Goal: Task Accomplishment & Management: Manage account settings

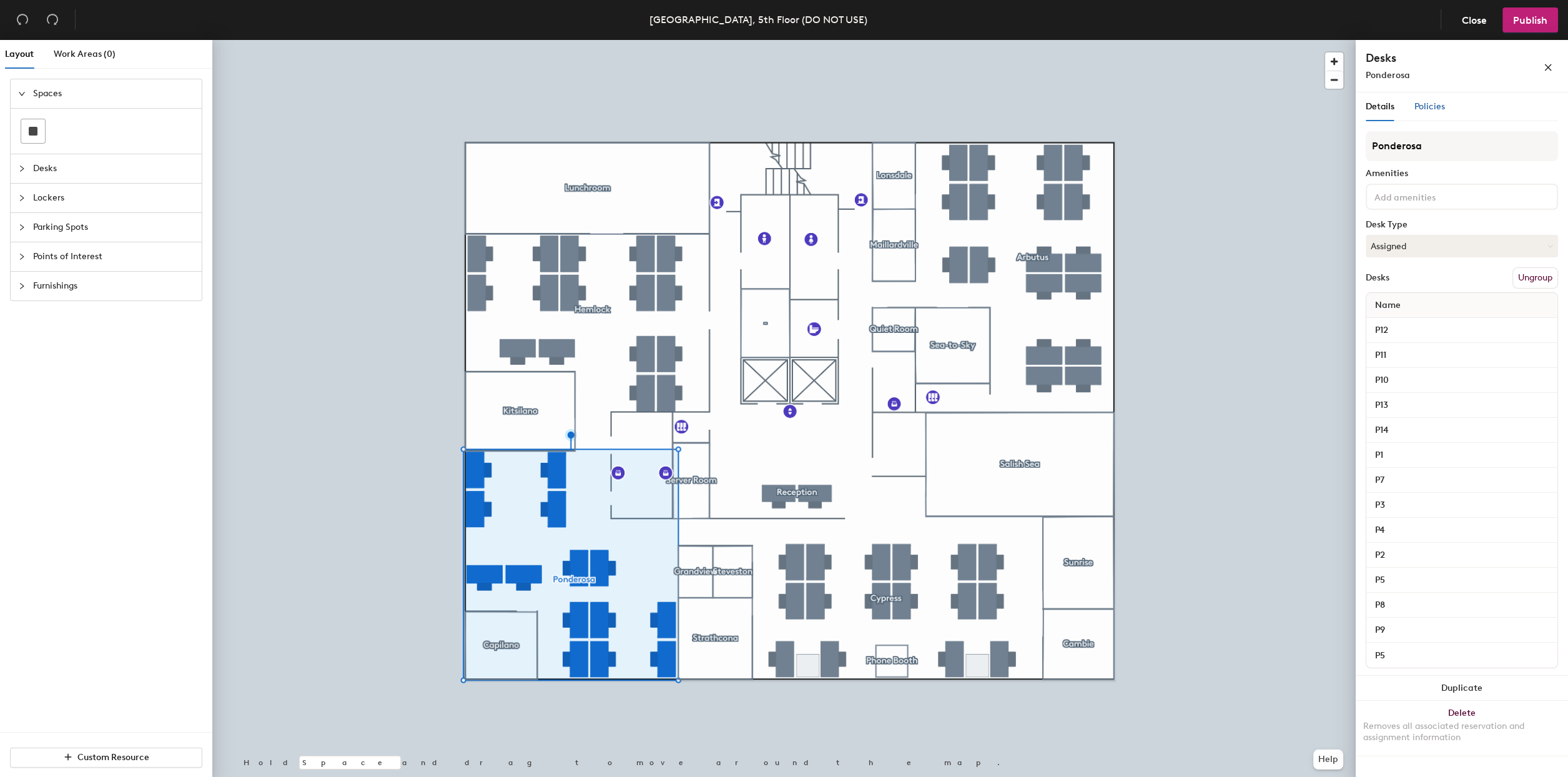
click at [1438, 110] on span "Policies" at bounding box center [1430, 106] width 31 height 10
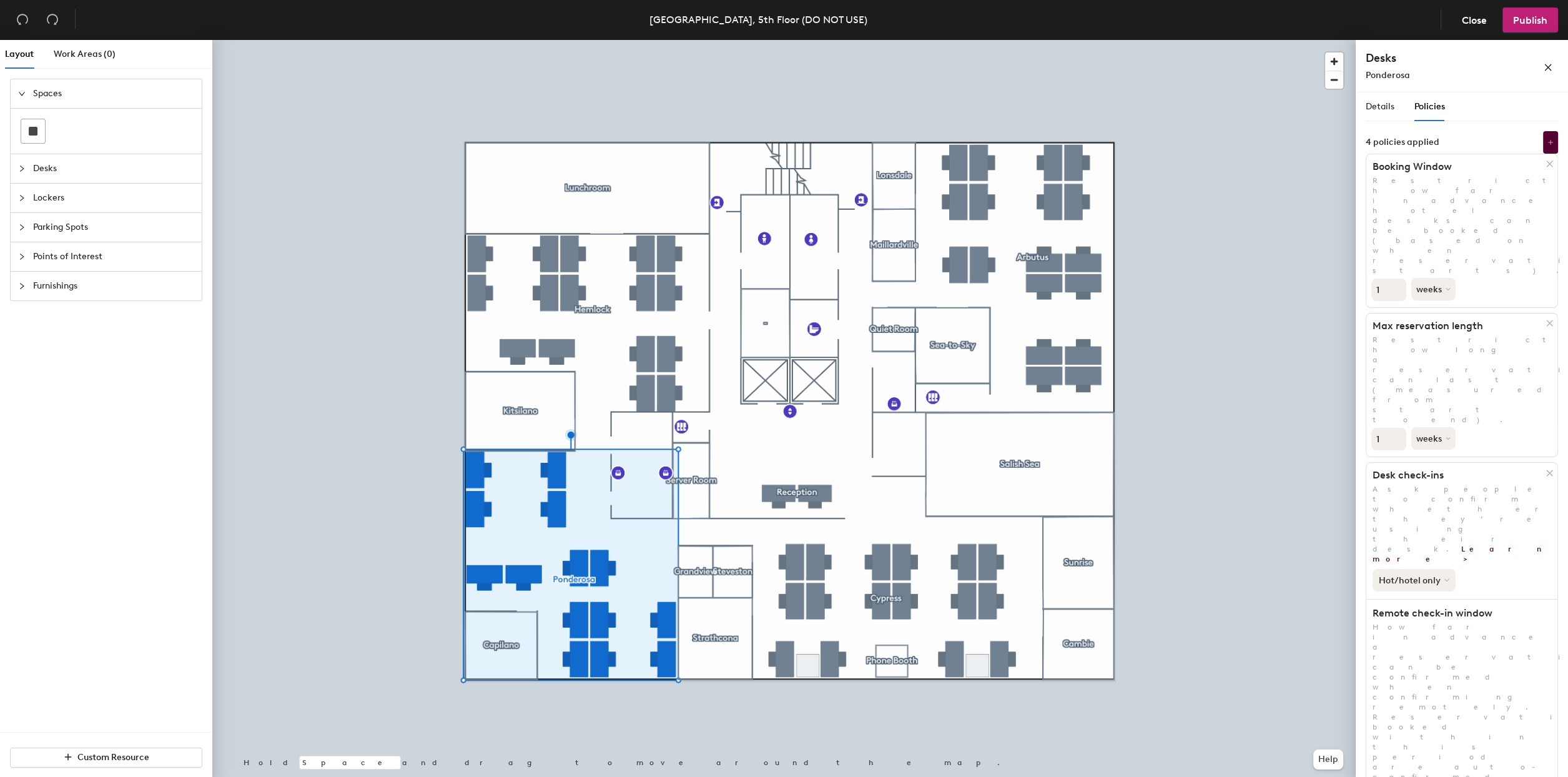
click at [1435, 569] on button "Hot/hotel only" at bounding box center [1414, 580] width 83 height 22
click at [1421, 600] on div "All desk types" at bounding box center [1412, 607] width 77 height 15
click at [1450, 427] on button "weeks" at bounding box center [1435, 439] width 47 height 22
click at [1437, 458] on div "months" at bounding box center [1437, 467] width 49 height 19
click at [1395, 428] on input "2" at bounding box center [1389, 439] width 35 height 22
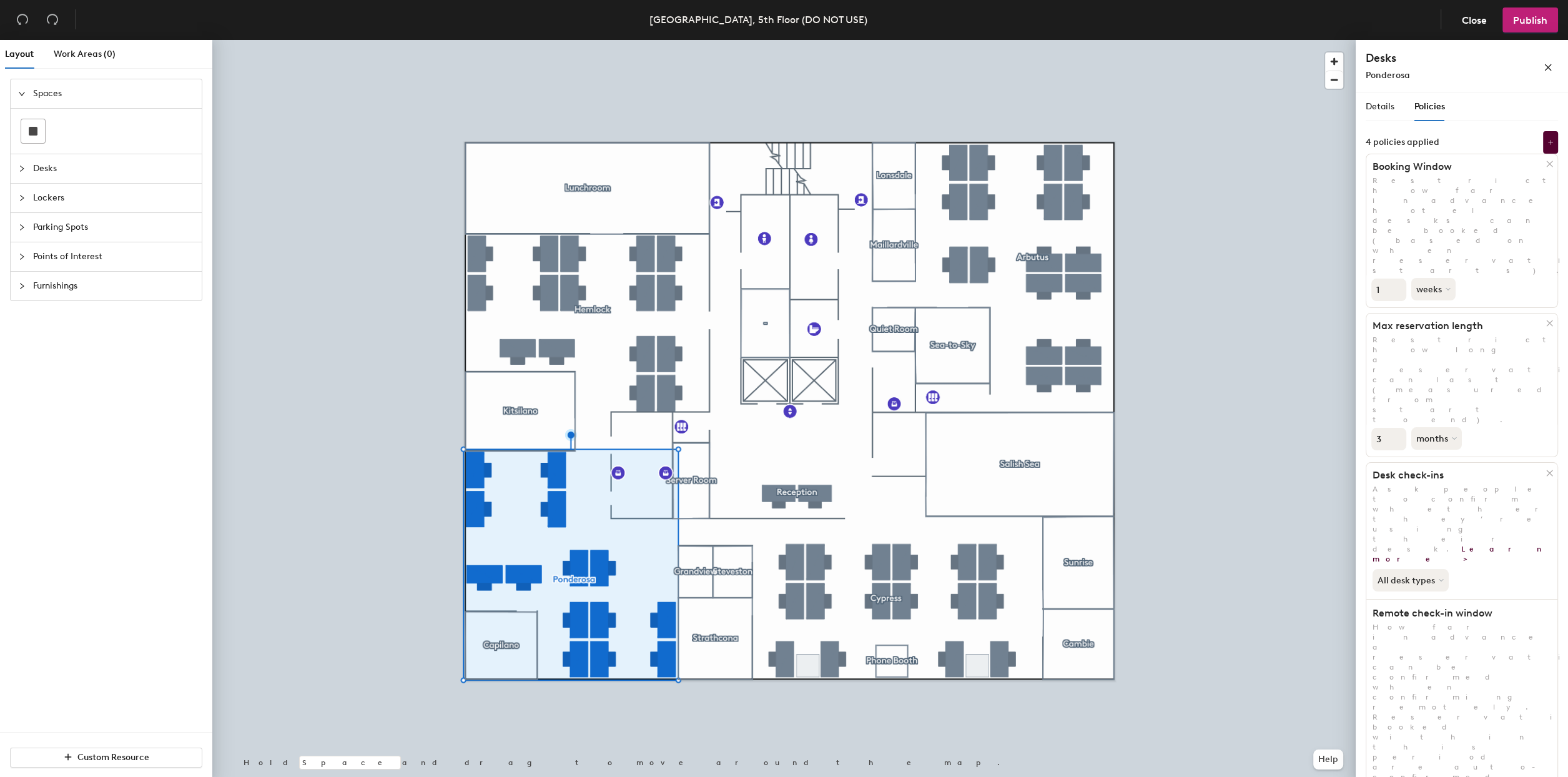
type input "3"
click at [1395, 428] on input "3" at bounding box center [1389, 439] width 35 height 22
click at [1400, 279] on input "2" at bounding box center [1389, 290] width 35 height 22
type input "3"
click at [1397, 279] on input "3" at bounding box center [1389, 290] width 35 height 22
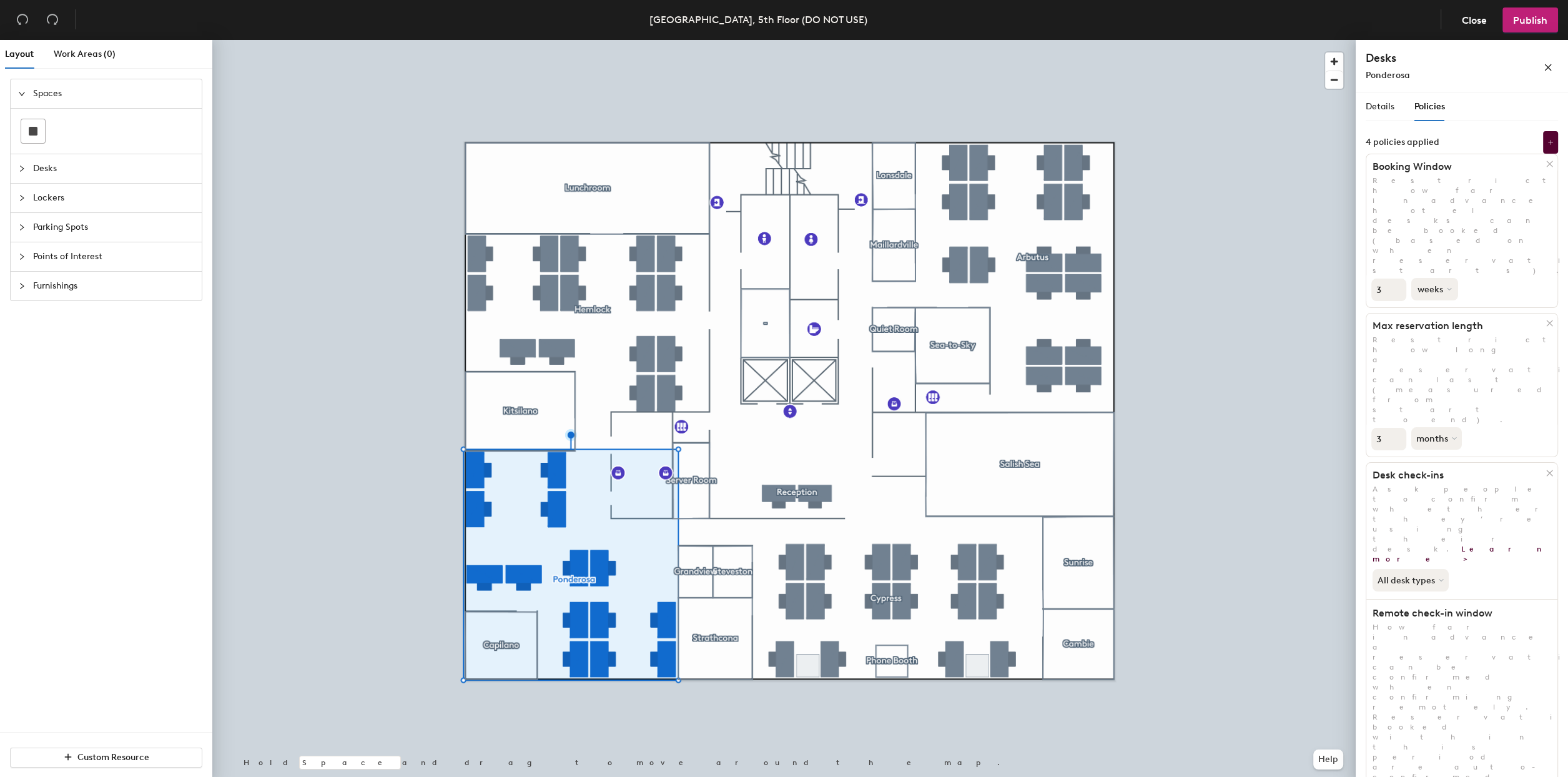
click at [1451, 286] on icon at bounding box center [1449, 288] width 5 height 5
click at [1442, 309] on div "months" at bounding box center [1437, 318] width 49 height 19
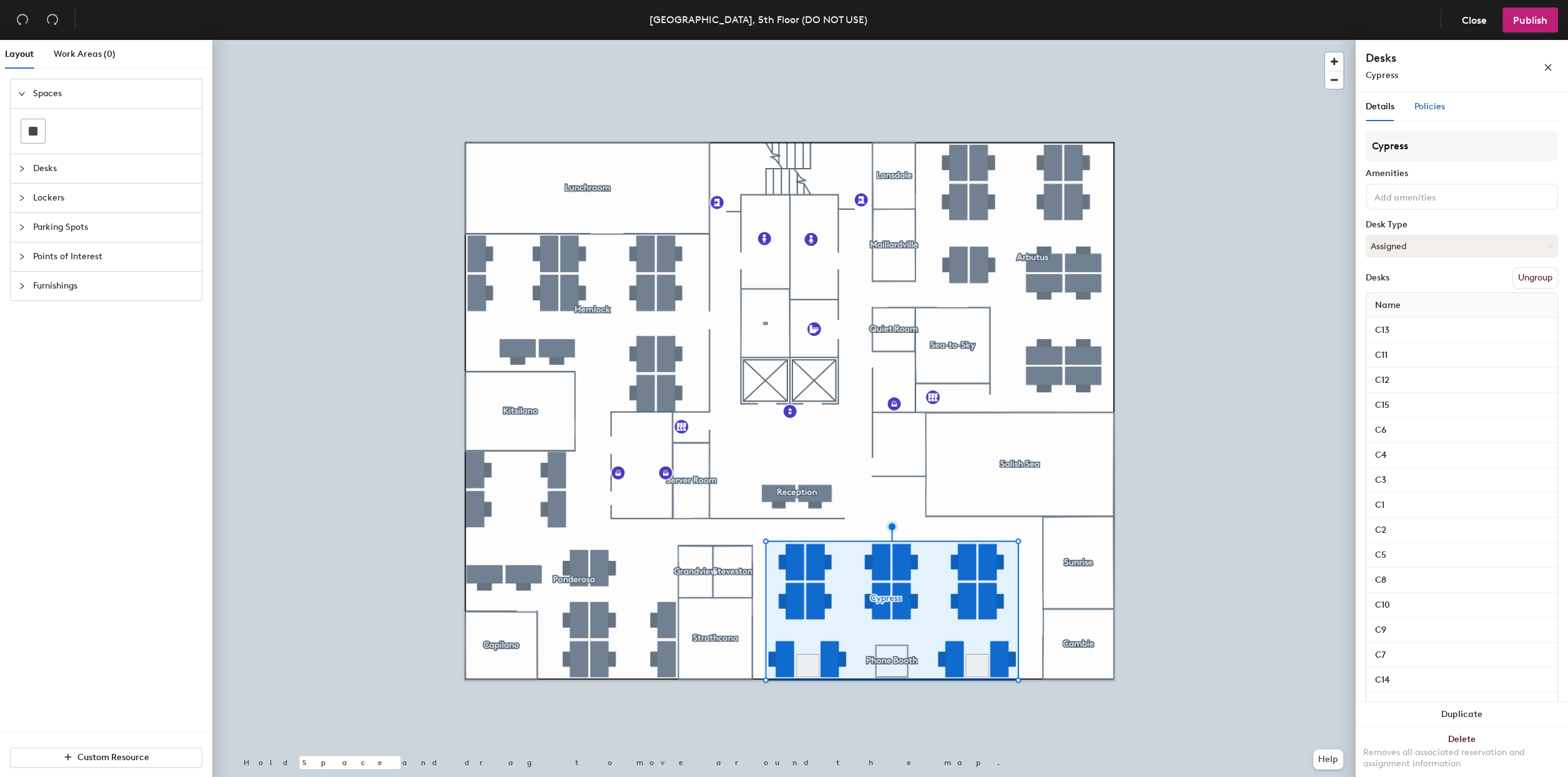
click at [1423, 112] on span "Policies" at bounding box center [1430, 106] width 31 height 10
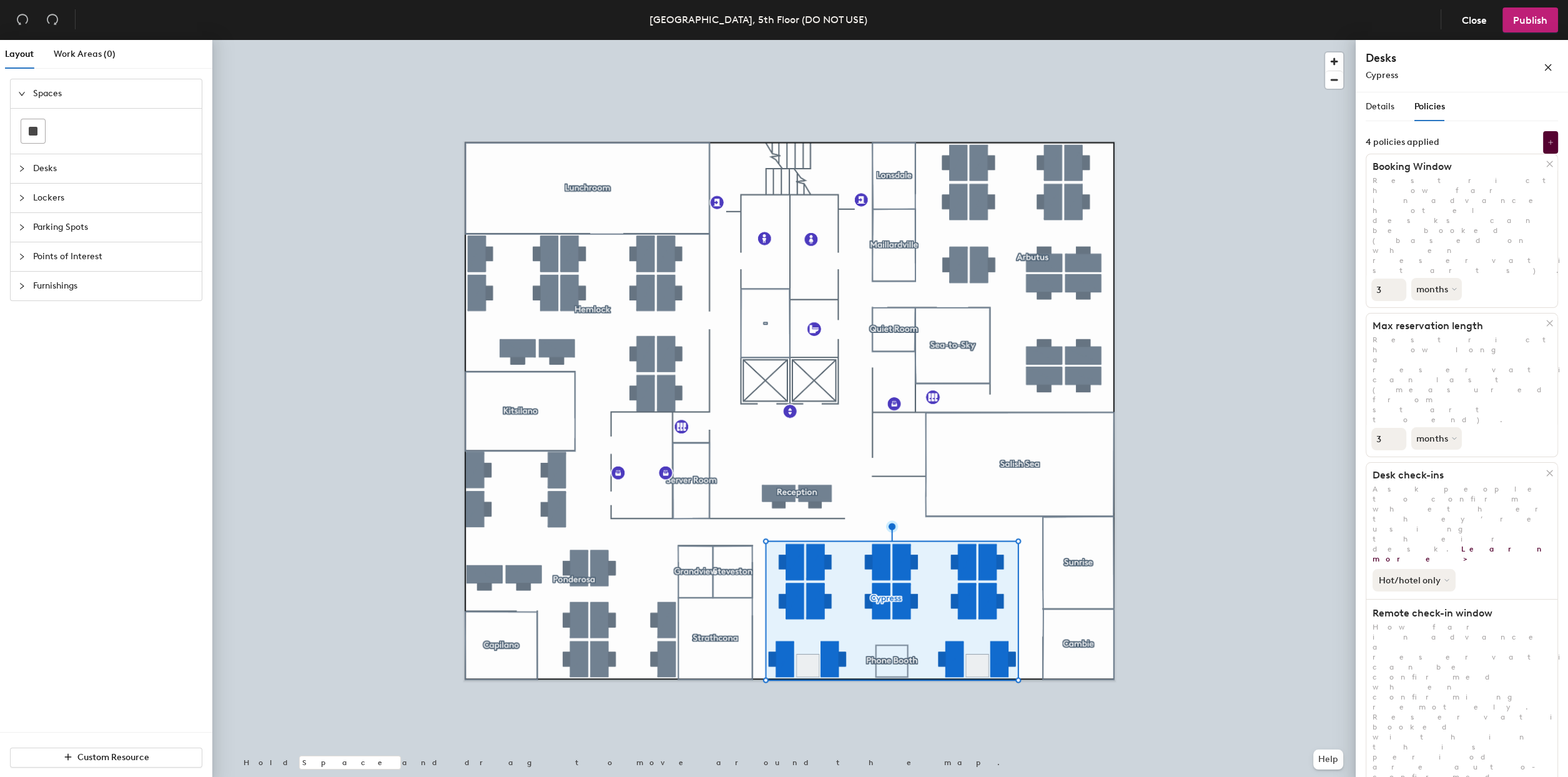
click at [1439, 569] on button "Hot/hotel only" at bounding box center [1414, 580] width 83 height 22
click at [1416, 600] on div "All desk types" at bounding box center [1412, 607] width 77 height 15
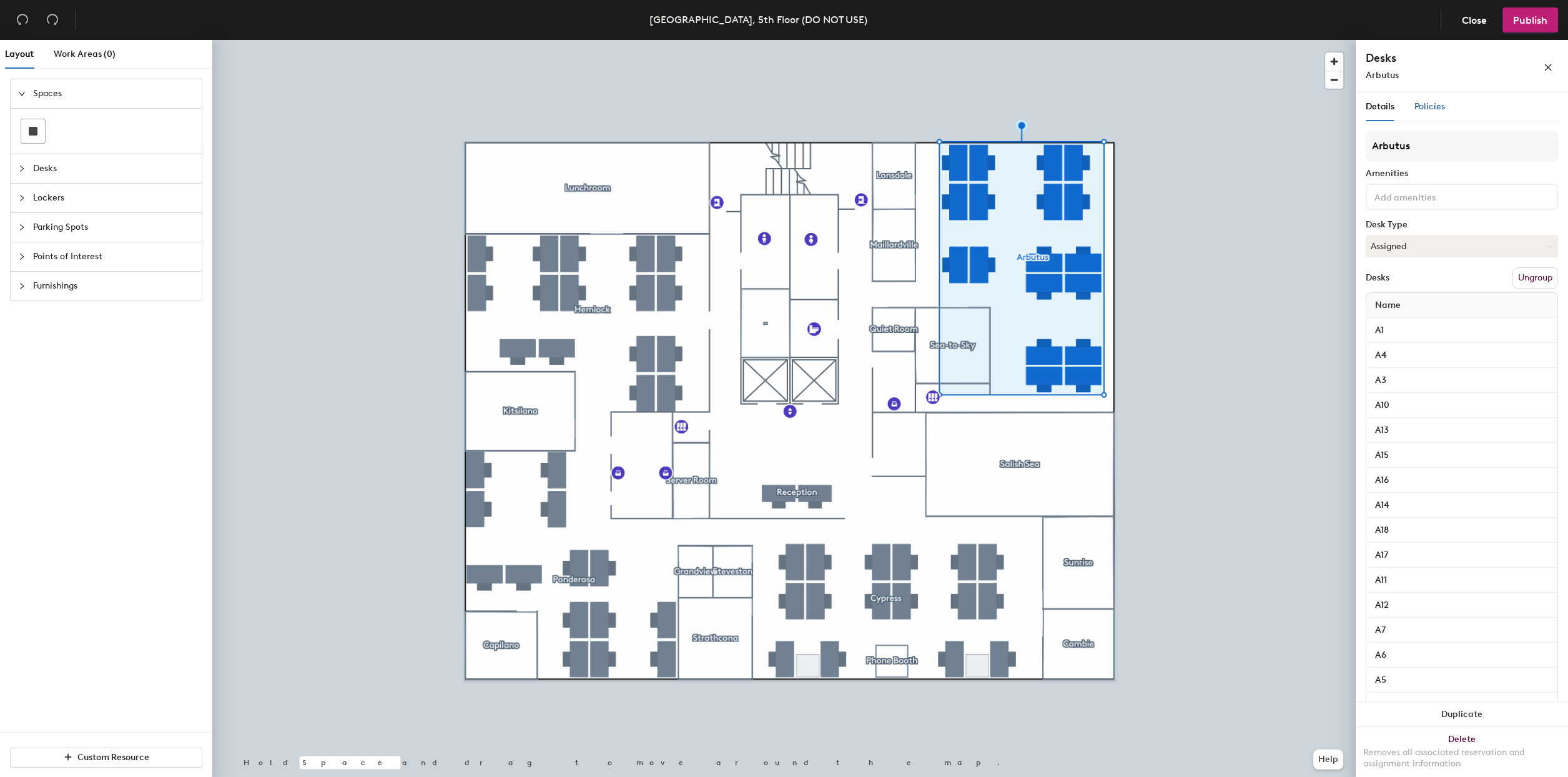
click at [1441, 105] on span "Policies" at bounding box center [1430, 106] width 31 height 10
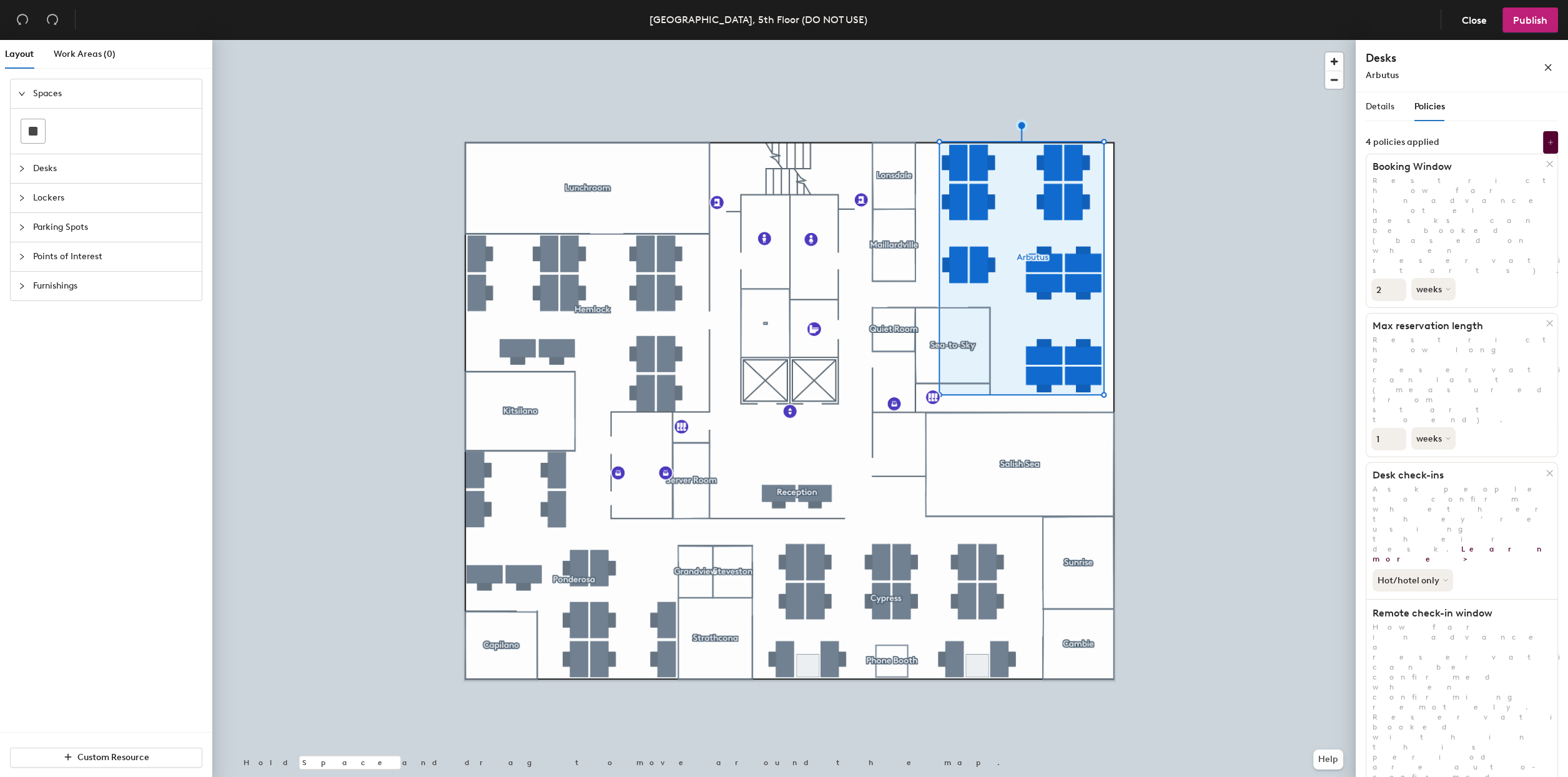
click at [1396, 279] on input "2" at bounding box center [1389, 290] width 35 height 22
type input "3"
click at [1396, 279] on input "3" at bounding box center [1389, 290] width 35 height 22
click at [1428, 278] on button "weeks" at bounding box center [1435, 289] width 47 height 22
click at [1434, 309] on div "months" at bounding box center [1437, 318] width 49 height 19
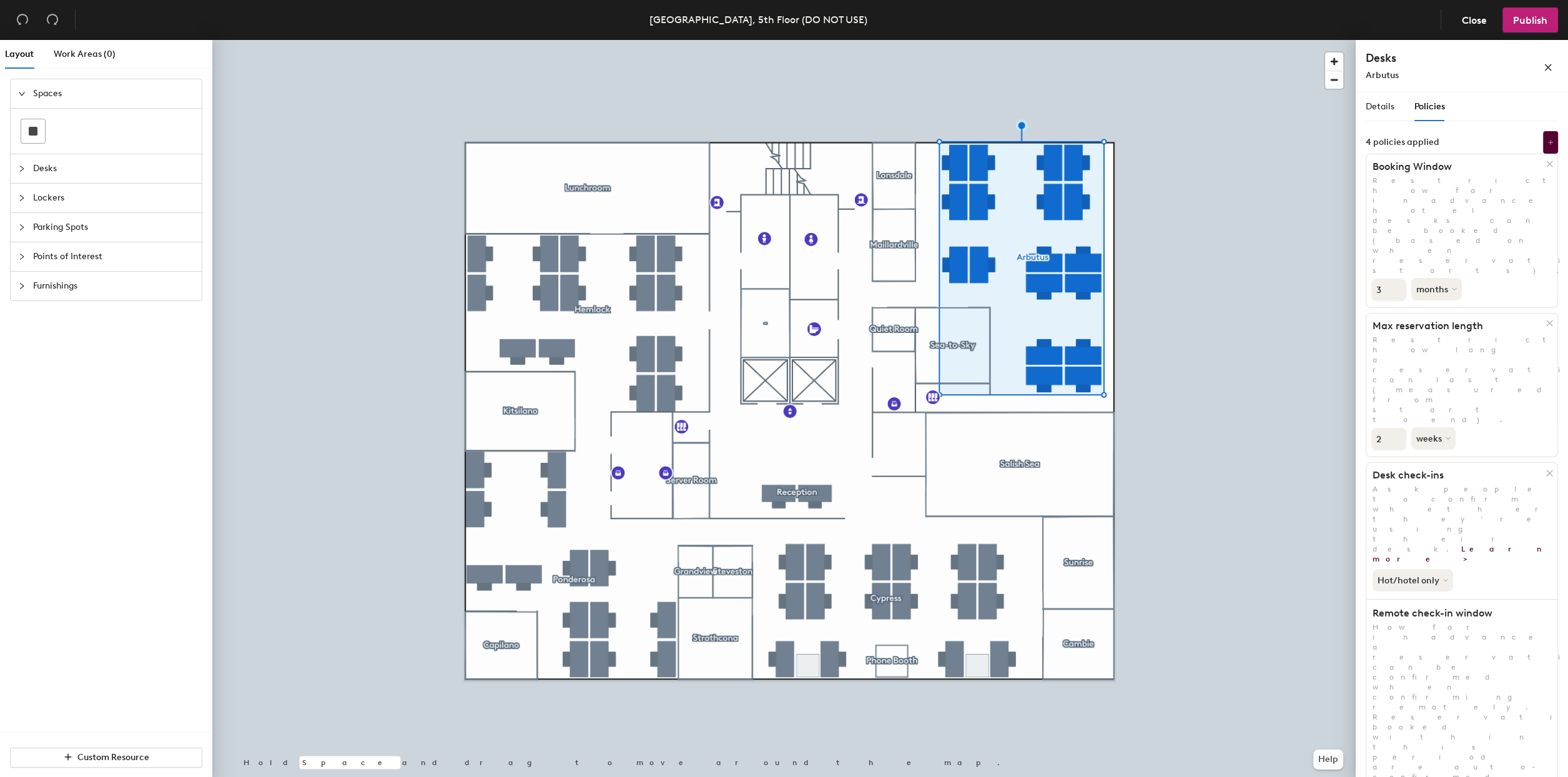
click at [1396, 428] on input "2" at bounding box center [1389, 439] width 35 height 22
type input "3"
click at [1396, 428] on input "3" at bounding box center [1389, 439] width 35 height 22
click at [1442, 427] on button "weeks" at bounding box center [1435, 439] width 47 height 22
click at [1435, 458] on div "months" at bounding box center [1437, 467] width 49 height 19
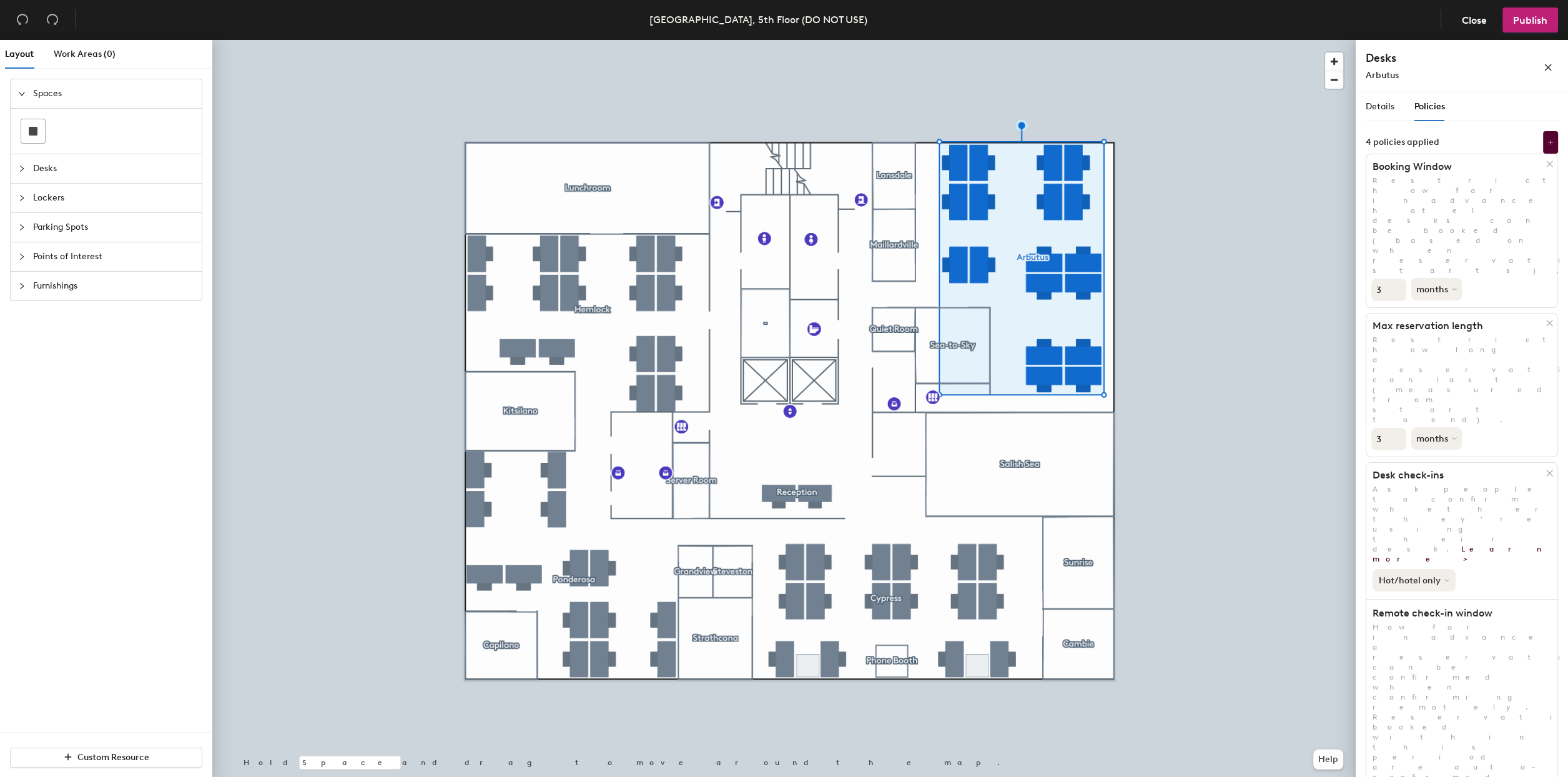
click at [1438, 569] on button "Hot/hotel only" at bounding box center [1414, 580] width 83 height 22
click at [1403, 600] on div "All desk types" at bounding box center [1412, 607] width 77 height 15
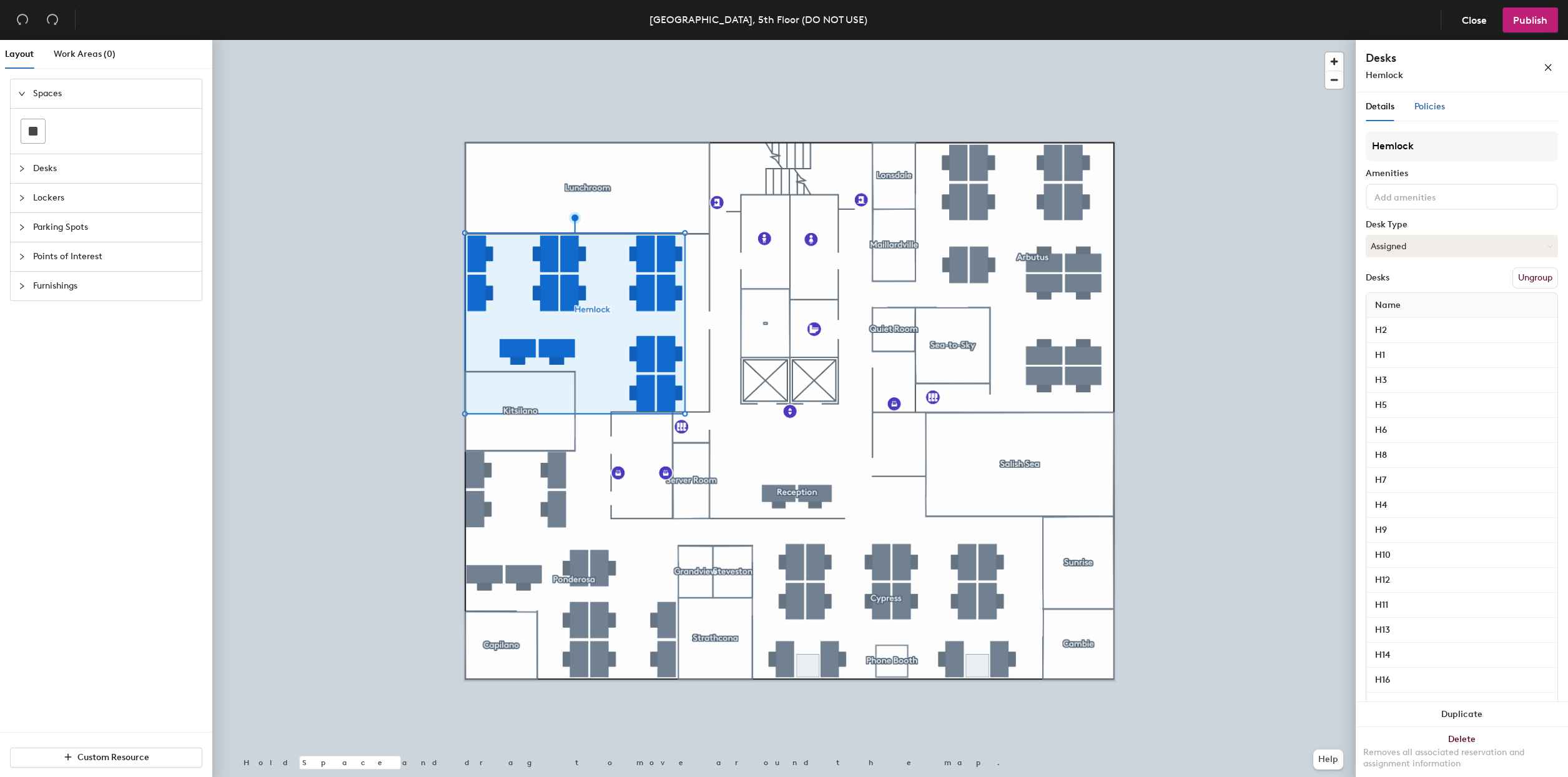
click at [1426, 108] on span "Policies" at bounding box center [1430, 106] width 31 height 10
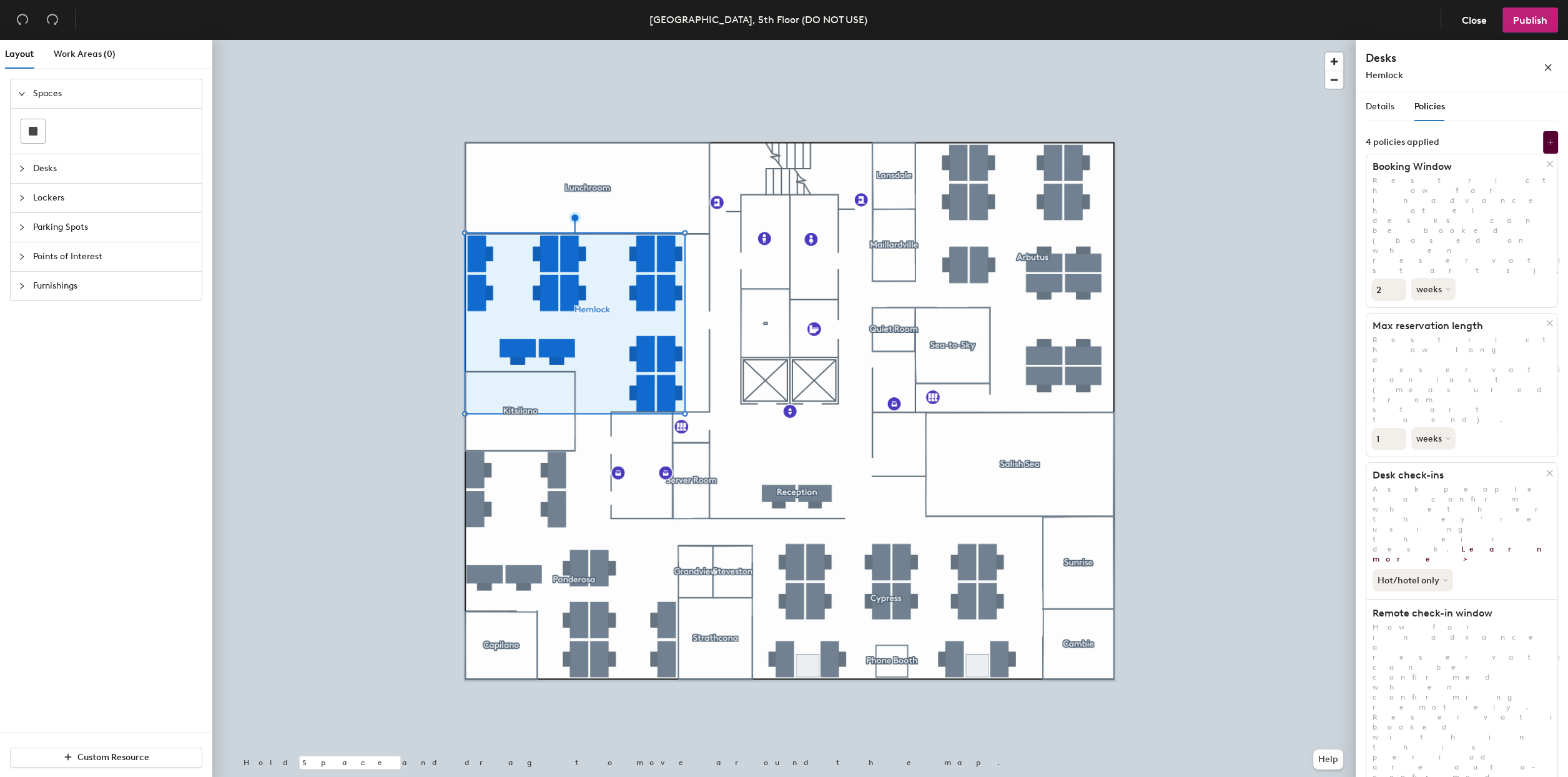
click at [1395, 279] on input "2" at bounding box center [1389, 290] width 35 height 22
type input "3"
click at [1395, 279] on input "3" at bounding box center [1389, 290] width 35 height 22
click at [1445, 278] on button "weeks" at bounding box center [1435, 289] width 47 height 22
click at [1439, 309] on div "months" at bounding box center [1437, 318] width 49 height 19
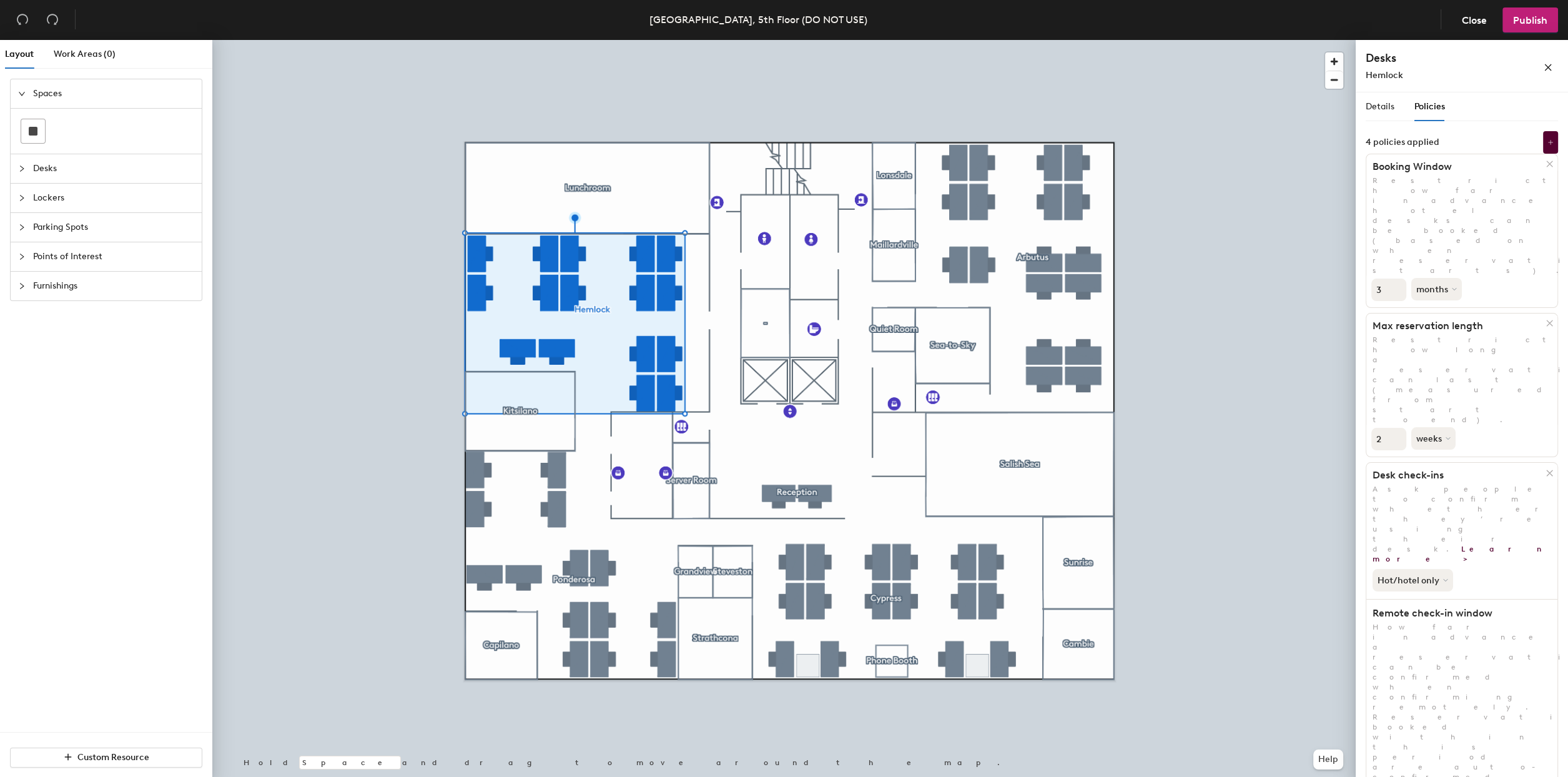
click at [1399, 428] on input "2" at bounding box center [1389, 439] width 35 height 22
type input "3"
click at [1399, 428] on input "3" at bounding box center [1389, 439] width 35 height 22
click at [1436, 427] on button "weeks" at bounding box center [1435, 439] width 47 height 22
click at [1430, 458] on div "months" at bounding box center [1437, 467] width 49 height 19
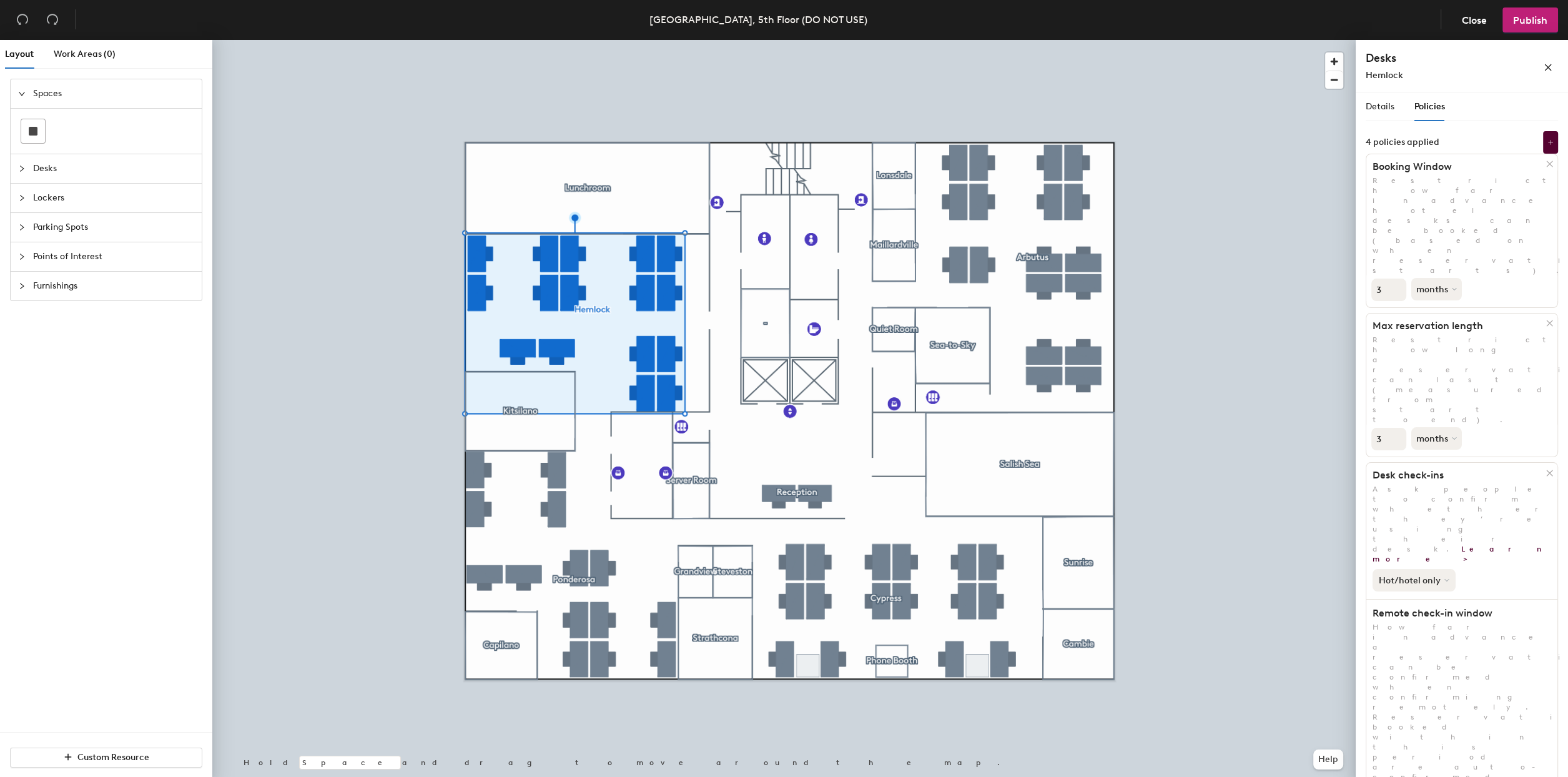
click at [1401, 569] on button "Hot/hotel only" at bounding box center [1414, 580] width 83 height 22
click at [1397, 600] on div "All desk types" at bounding box center [1412, 607] width 77 height 15
drag, startPoint x: 1546, startPoint y: 72, endPoint x: 1544, endPoint y: 38, distance: 34.1
click at [1547, 71] on icon "close" at bounding box center [1548, 67] width 9 height 9
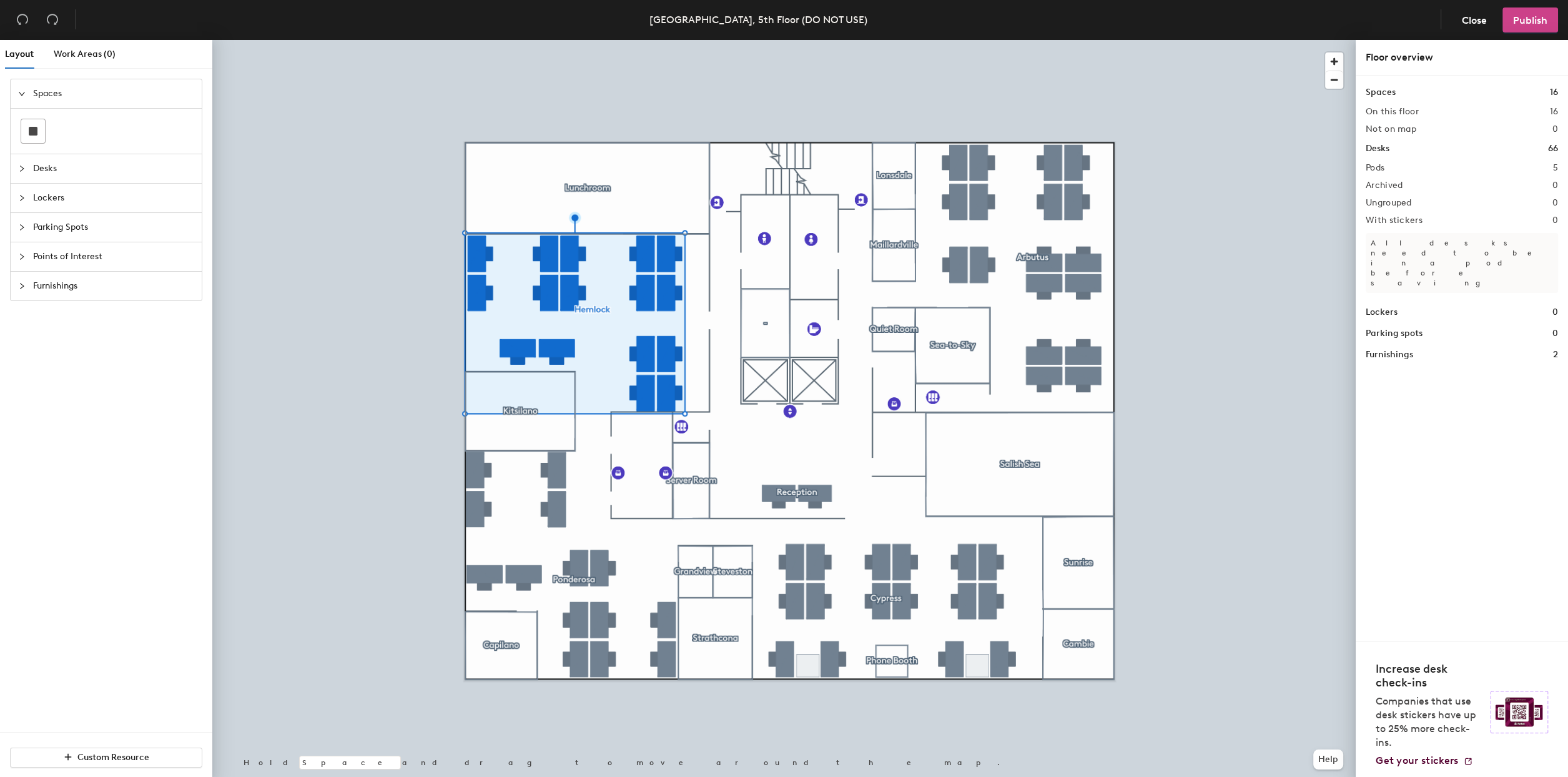
click at [1537, 22] on span "Publish" at bounding box center [1530, 20] width 34 height 12
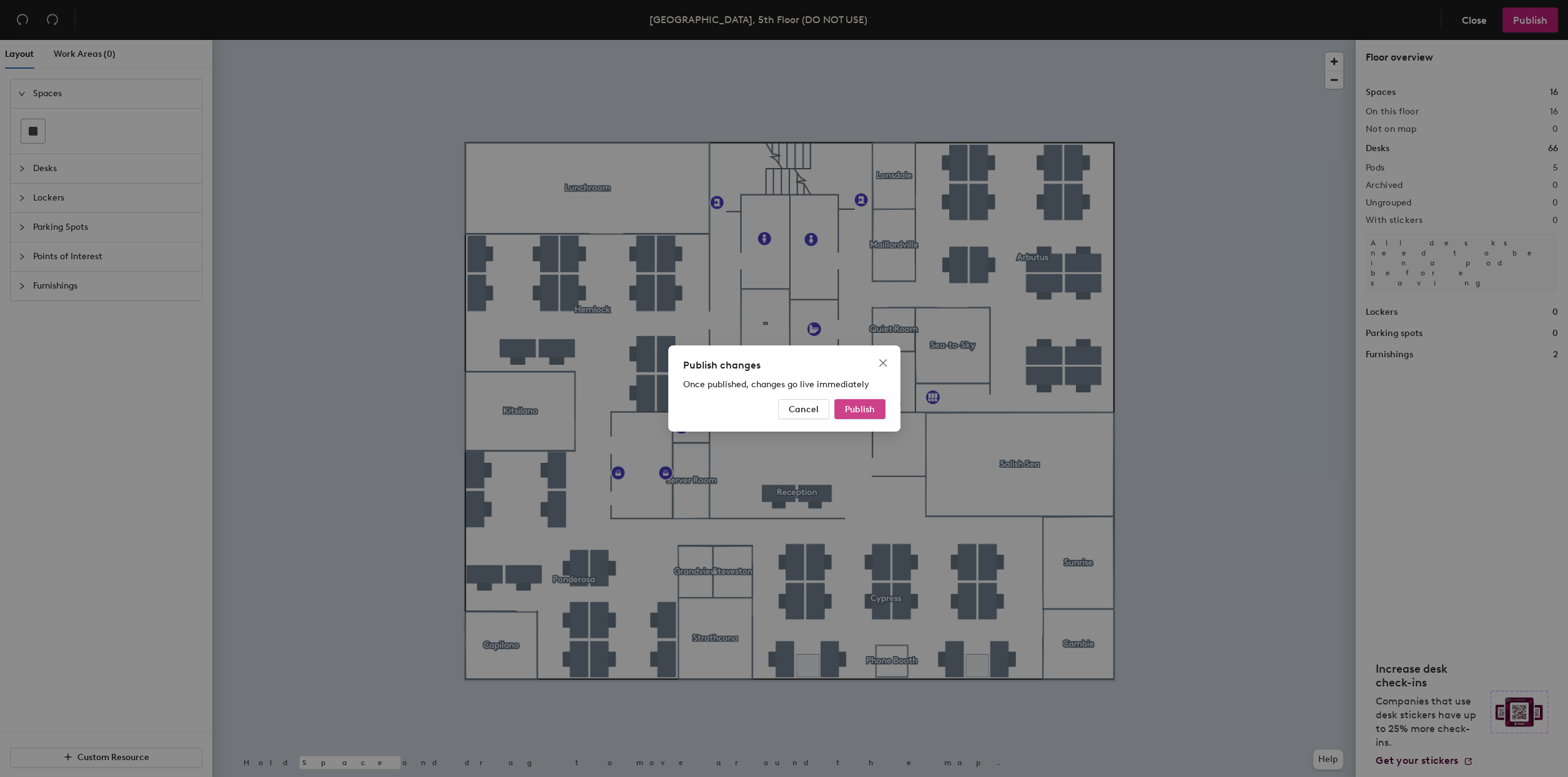
click at [867, 411] on span "Publish" at bounding box center [860, 409] width 30 height 10
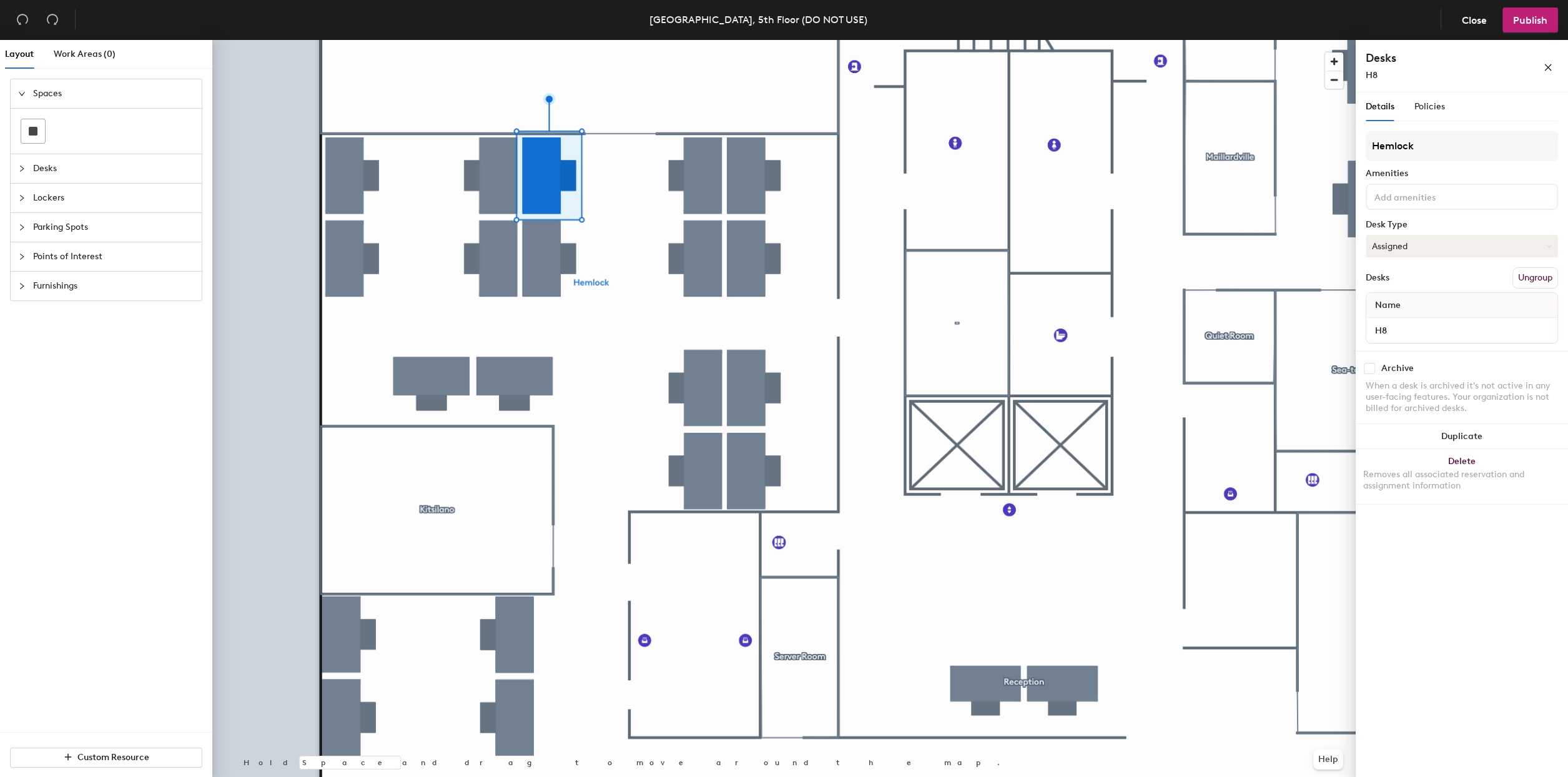
click at [1470, 245] on button "Assigned" at bounding box center [1462, 246] width 193 height 22
click at [1377, 299] on div "Hot" at bounding box center [1429, 303] width 125 height 19
click at [1429, 102] on span "Policies" at bounding box center [1430, 106] width 31 height 10
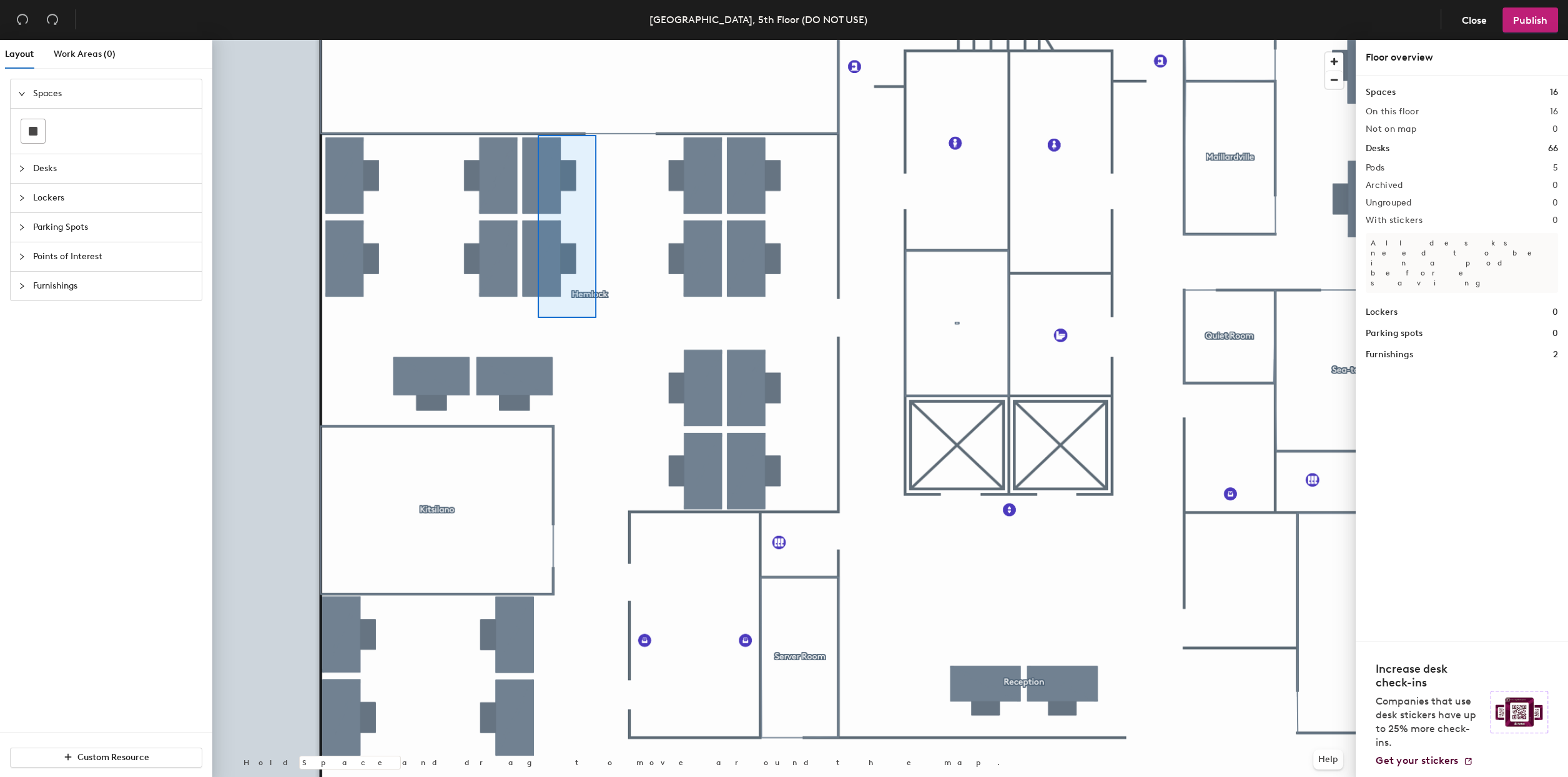
click at [538, 40] on div at bounding box center [784, 40] width 1143 height 0
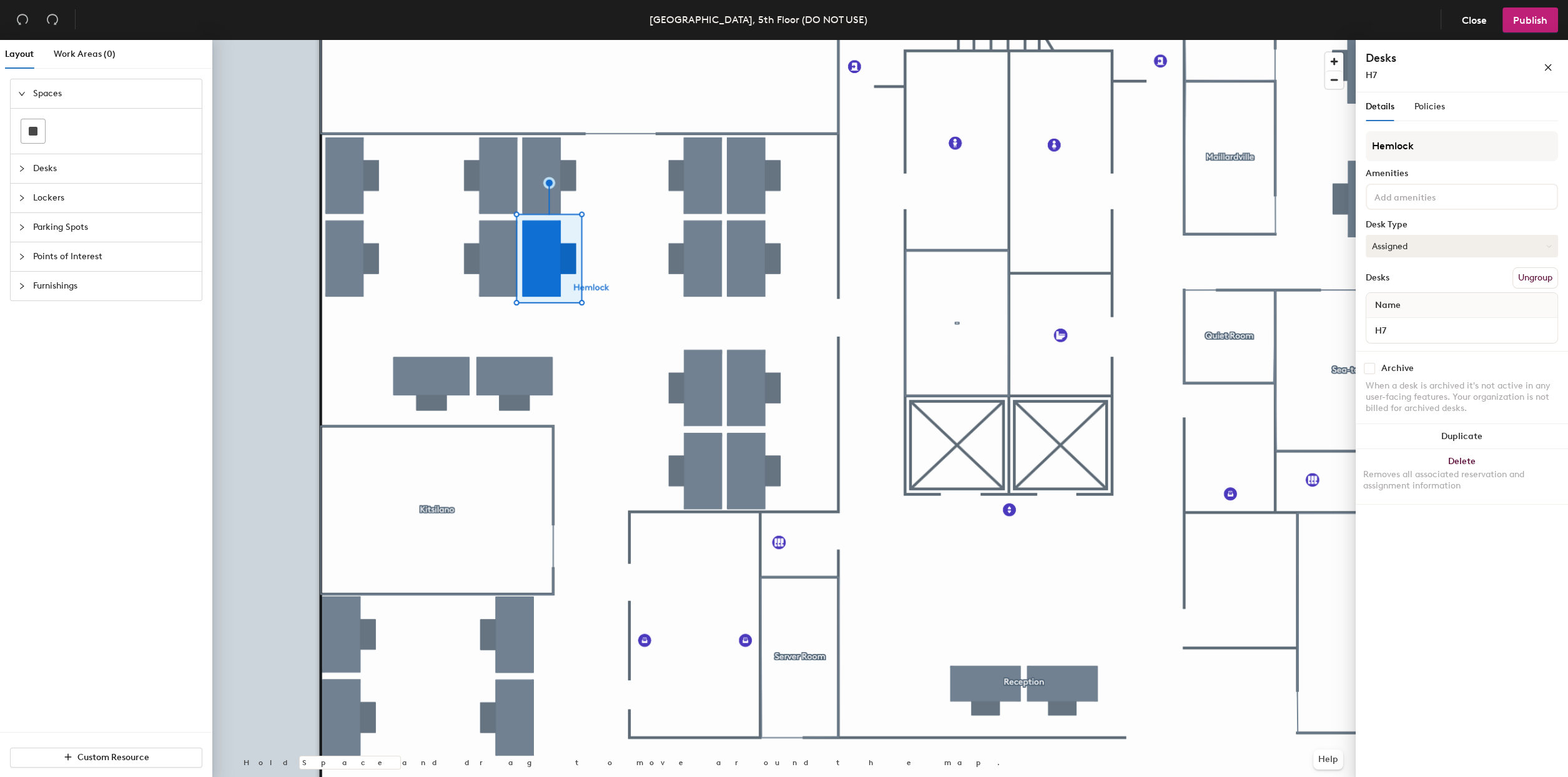
click at [1551, 243] on icon at bounding box center [1549, 246] width 6 height 6
click at [1385, 302] on div "Hot" at bounding box center [1429, 303] width 125 height 19
click at [1476, 256] on button "Hot" at bounding box center [1462, 246] width 193 height 22
click at [1391, 279] on div "Assigned" at bounding box center [1429, 284] width 125 height 19
click at [1449, 252] on button "Mixed" at bounding box center [1462, 246] width 193 height 22
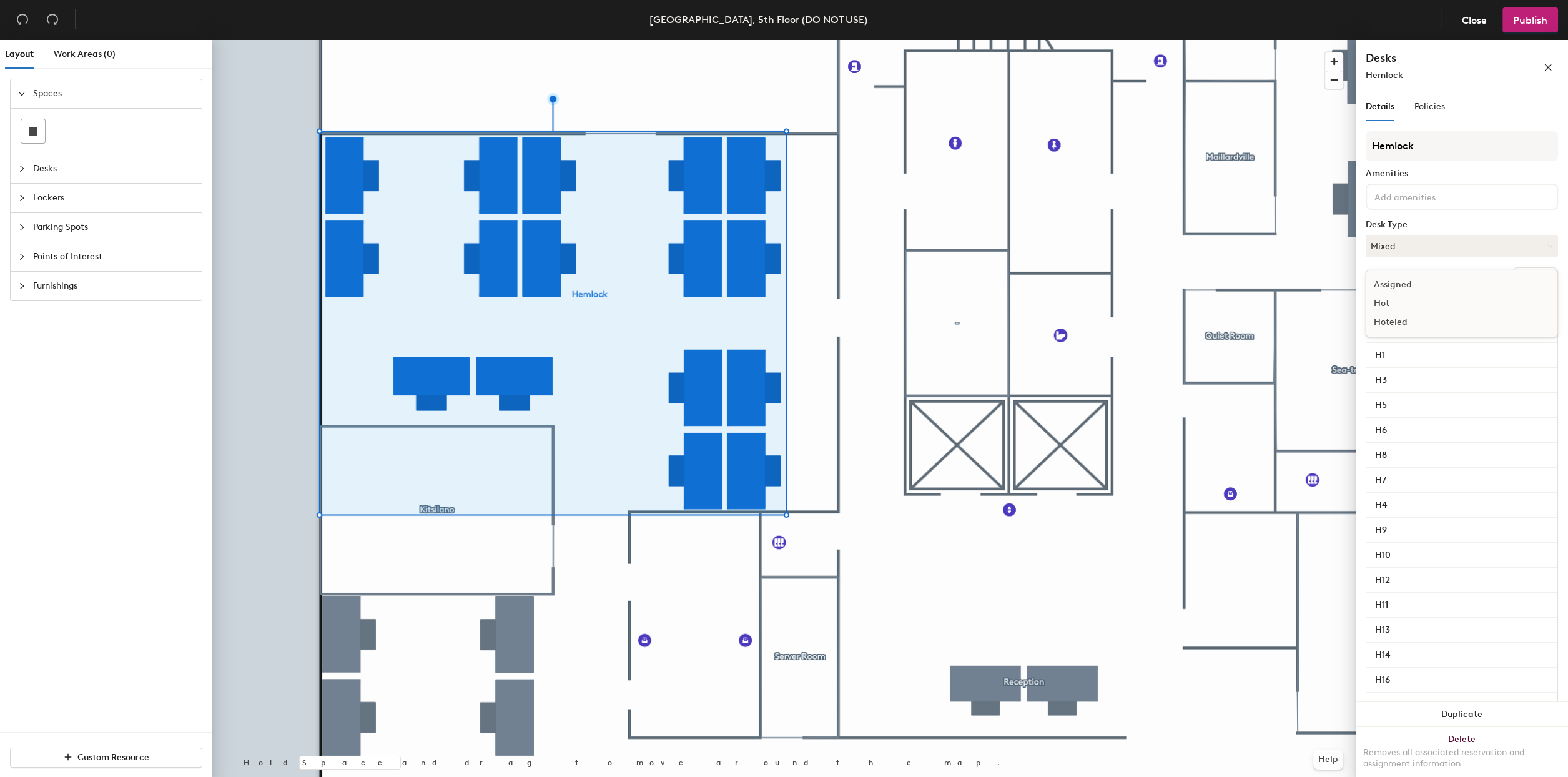
click at [1396, 278] on div "Assigned" at bounding box center [1429, 284] width 125 height 19
click at [1442, 101] on span "Policies" at bounding box center [1430, 106] width 31 height 10
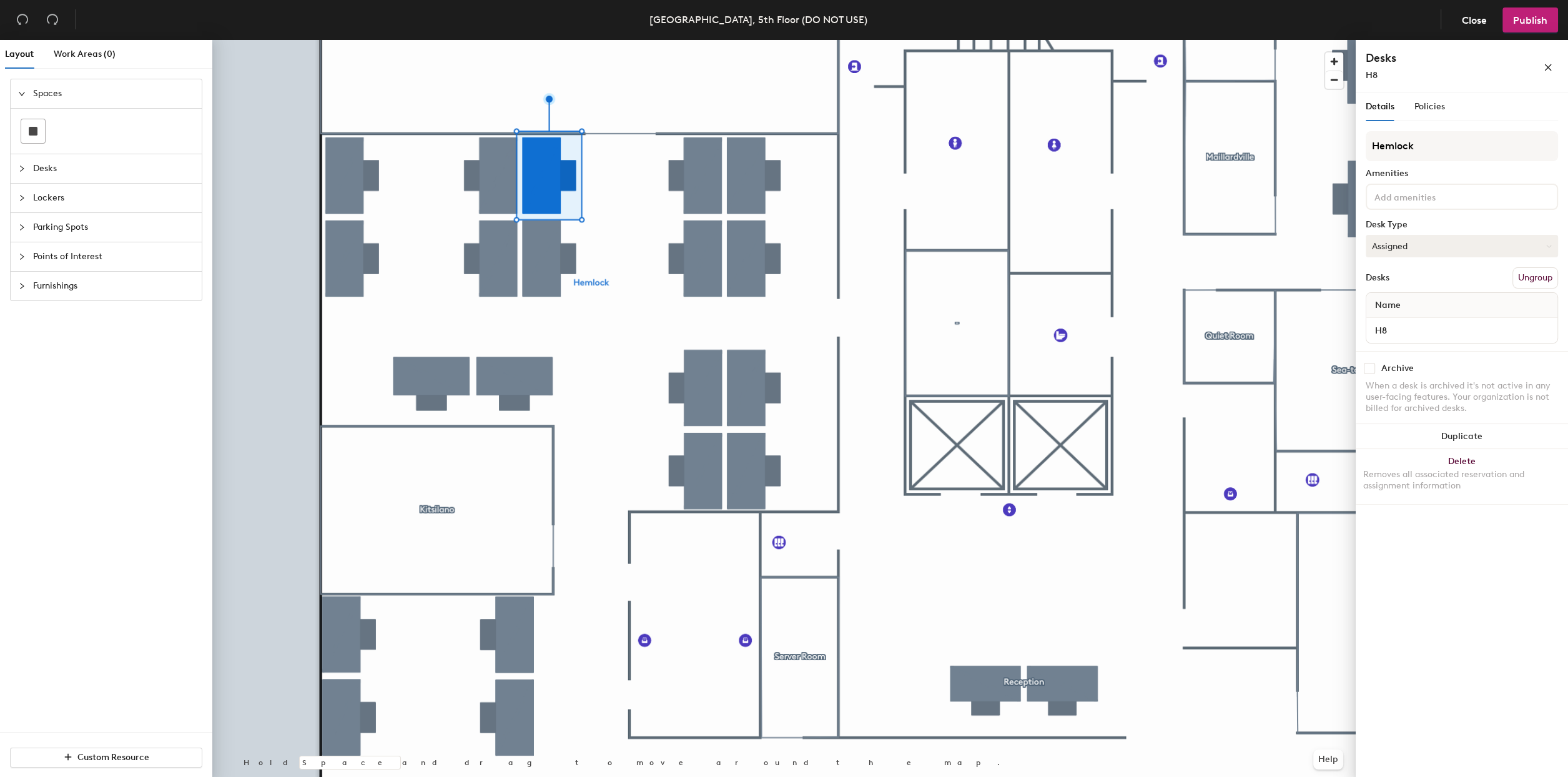
click at [1528, 240] on button "Assigned" at bounding box center [1462, 246] width 193 height 22
click at [1382, 304] on div "Hot" at bounding box center [1429, 303] width 125 height 19
click at [1527, 250] on button "Assigned" at bounding box center [1462, 246] width 193 height 22
click at [1377, 304] on div "Hot" at bounding box center [1429, 303] width 125 height 19
click at [1428, 252] on button "Assigned" at bounding box center [1462, 246] width 193 height 22
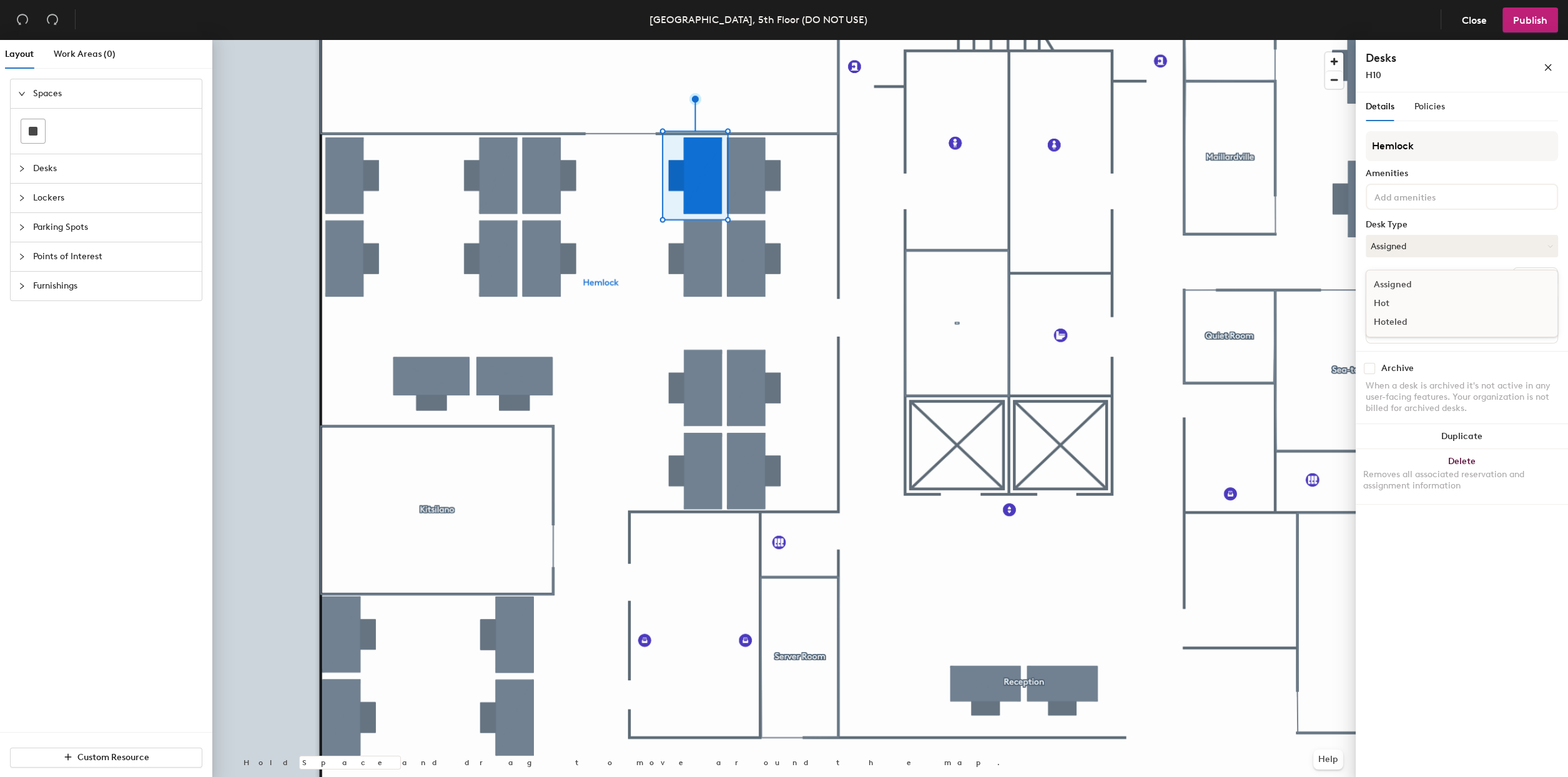
click at [1387, 306] on div "Hot" at bounding box center [1429, 303] width 125 height 19
click at [1403, 256] on button "Assigned" at bounding box center [1462, 246] width 193 height 22
click at [1382, 303] on div "Hot" at bounding box center [1429, 303] width 125 height 19
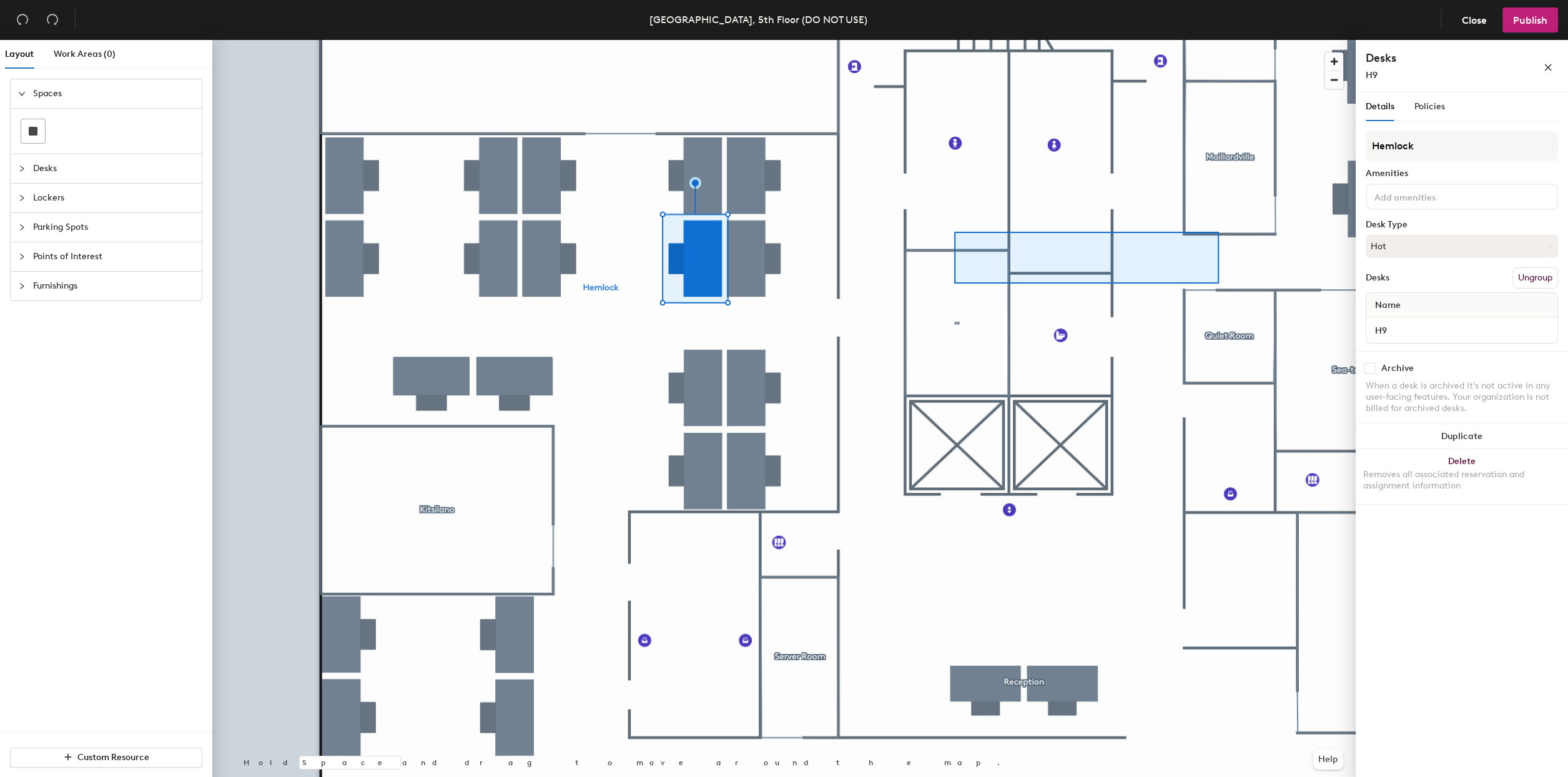
click at [947, 40] on div at bounding box center [784, 40] width 1143 height 0
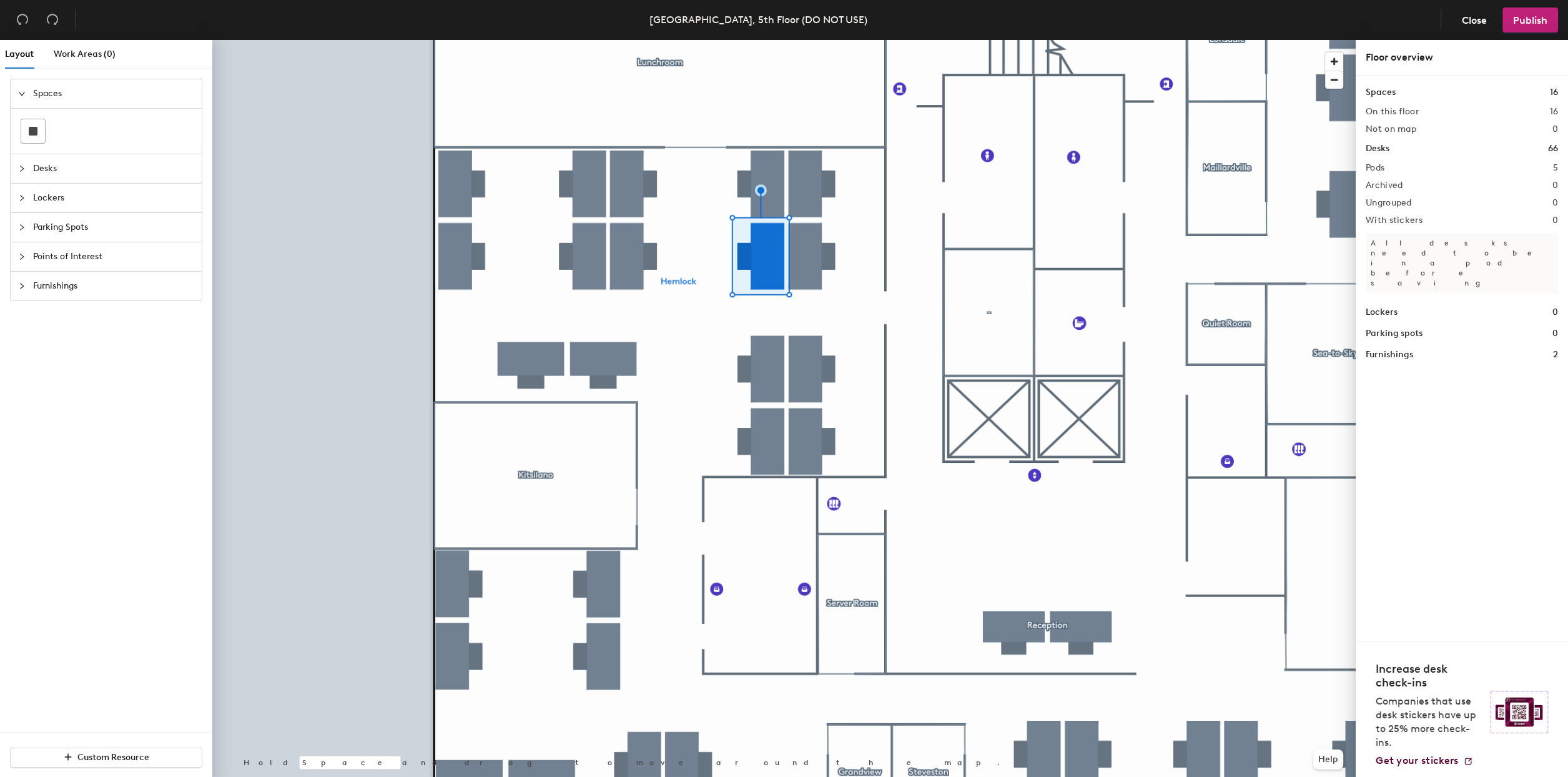
click at [1331, 40] on div at bounding box center [784, 40] width 1143 height 0
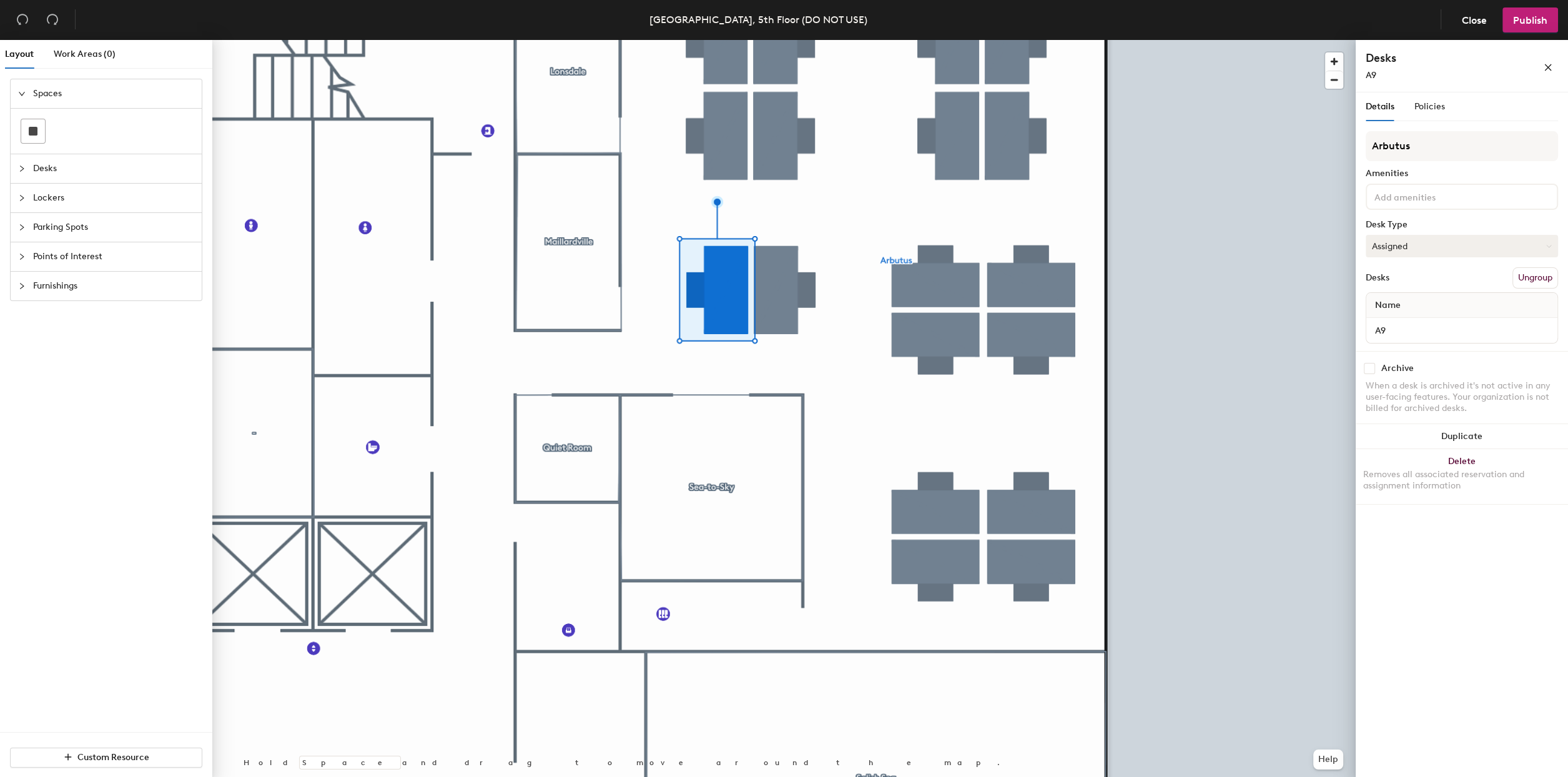
click at [1411, 247] on button "Assigned" at bounding box center [1462, 246] width 193 height 22
click at [1380, 300] on div "Hot" at bounding box center [1429, 303] width 125 height 19
click at [1419, 239] on button "Hot" at bounding box center [1462, 246] width 193 height 22
click at [1388, 286] on div "Assigned" at bounding box center [1429, 284] width 125 height 19
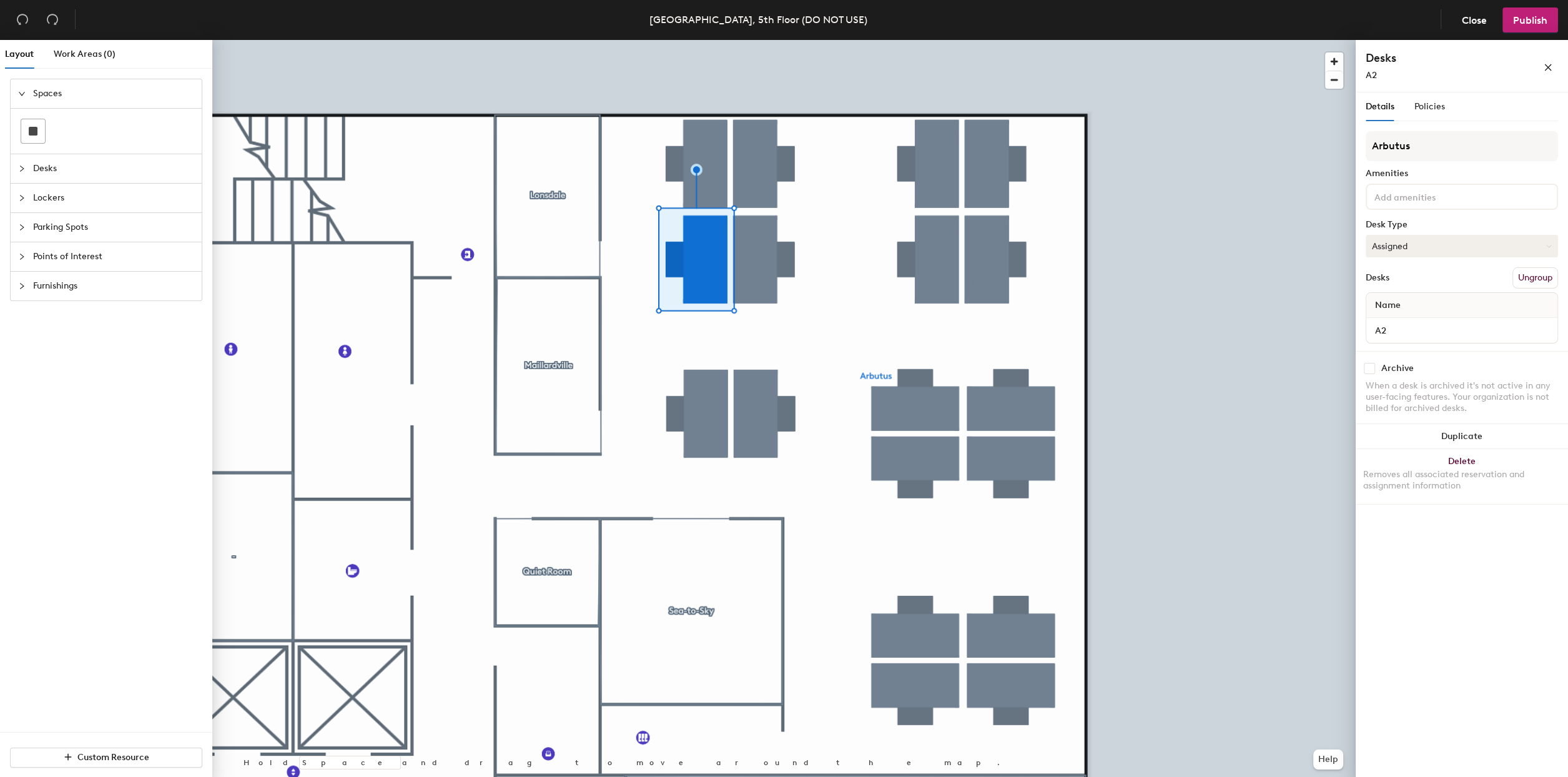
click at [1421, 250] on button "Assigned" at bounding box center [1462, 246] width 193 height 22
click at [1379, 305] on div "Hot" at bounding box center [1429, 303] width 125 height 19
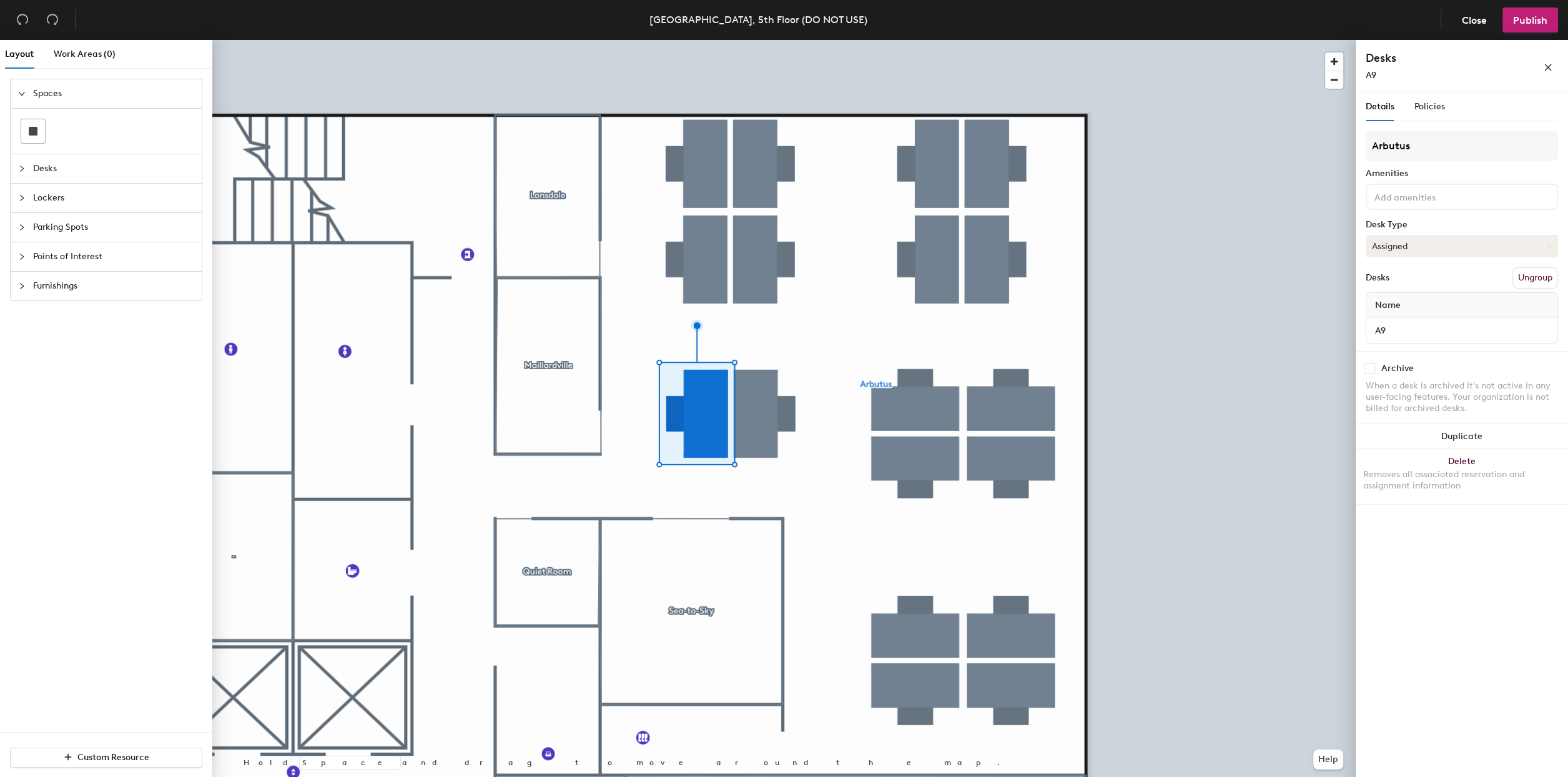
click at [1399, 238] on button "Assigned" at bounding box center [1462, 246] width 193 height 22
click at [1377, 303] on div "Hot" at bounding box center [1429, 303] width 125 height 19
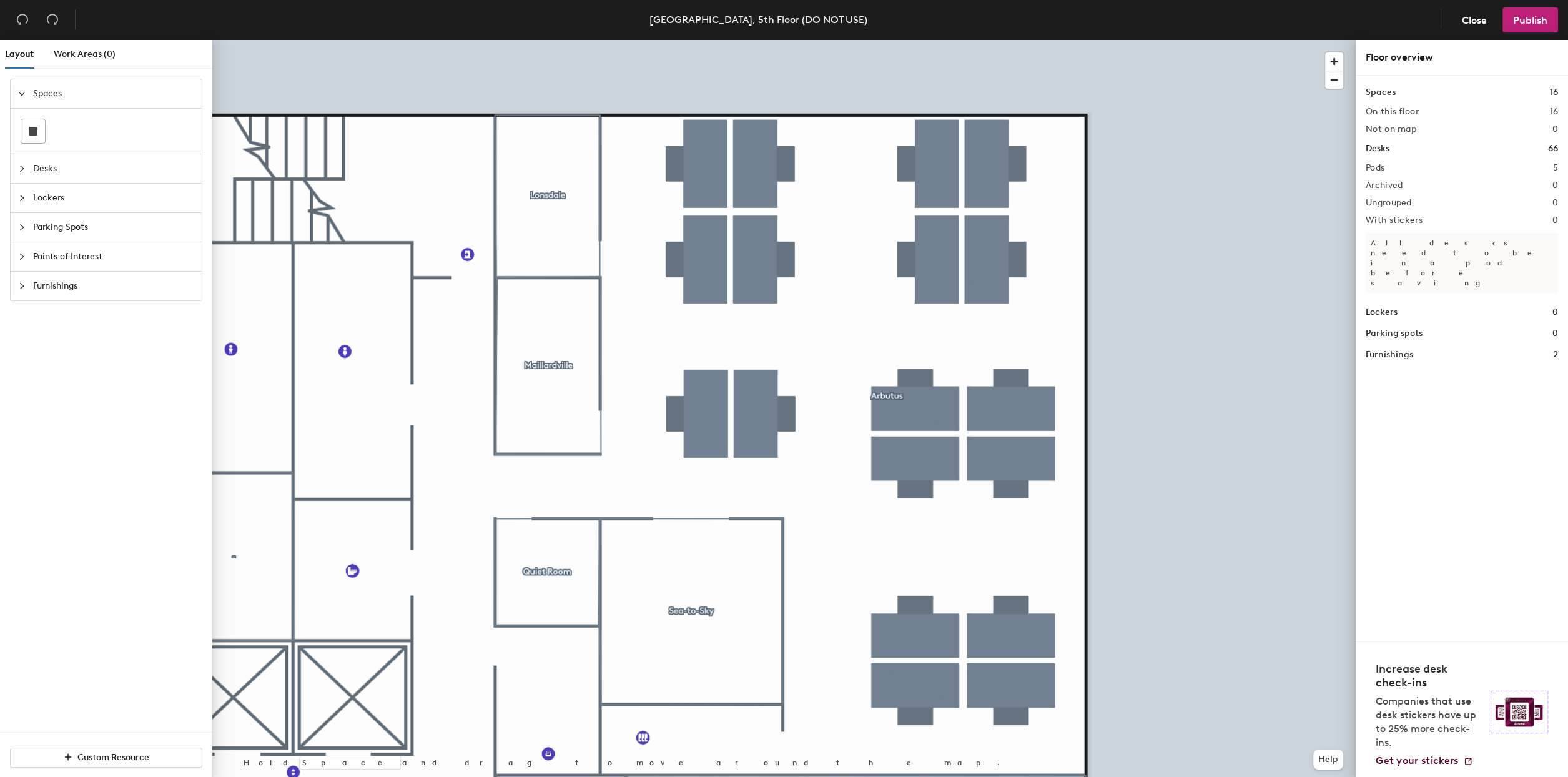
click at [1526, 162] on div "Layout Work Areas (0) Spaces Desks Lockers Parking Spots Points of Interest Fur…" at bounding box center [784, 411] width 1568 height 742
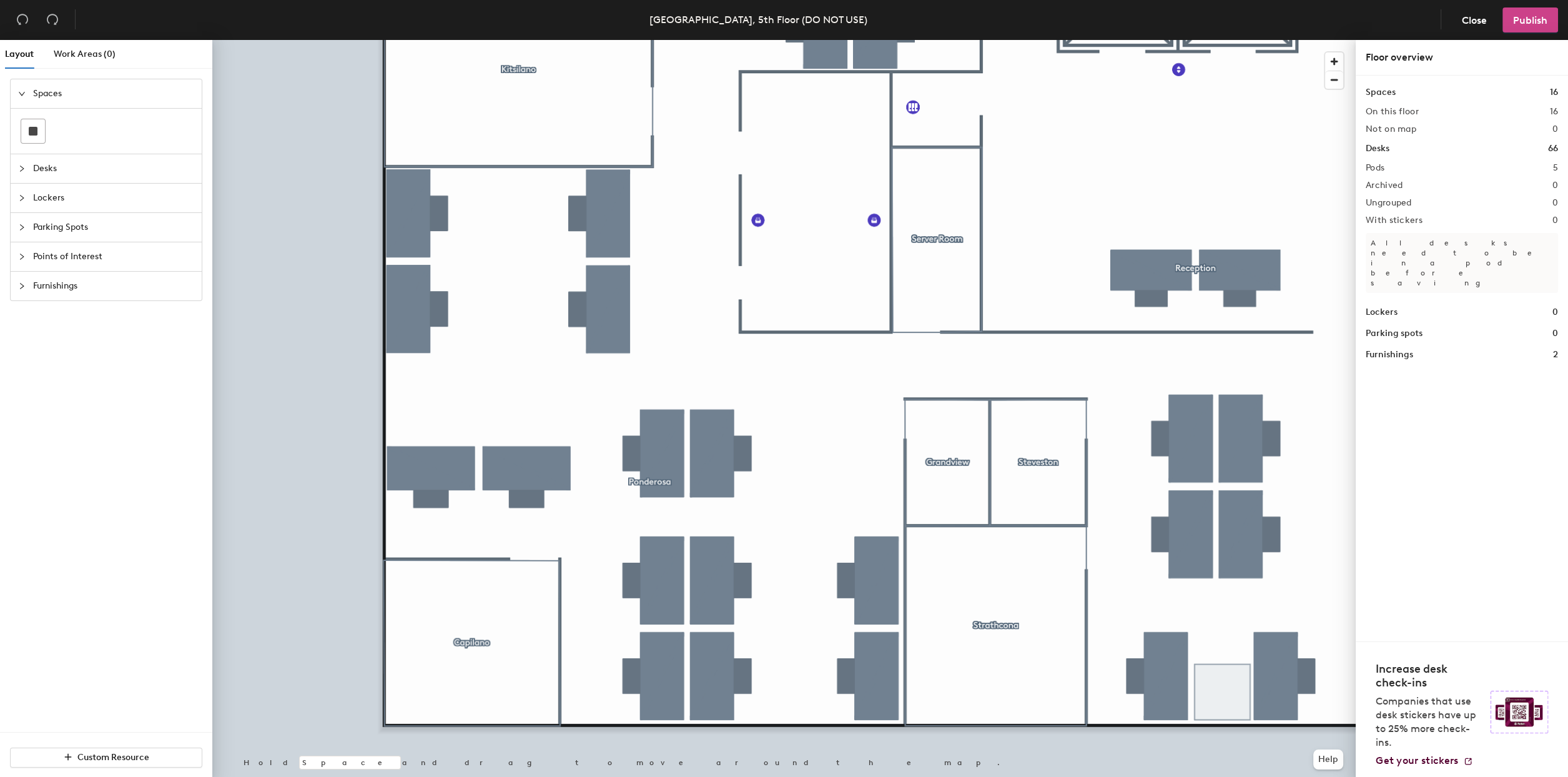
click at [1530, 17] on span "Publish" at bounding box center [1530, 20] width 34 height 12
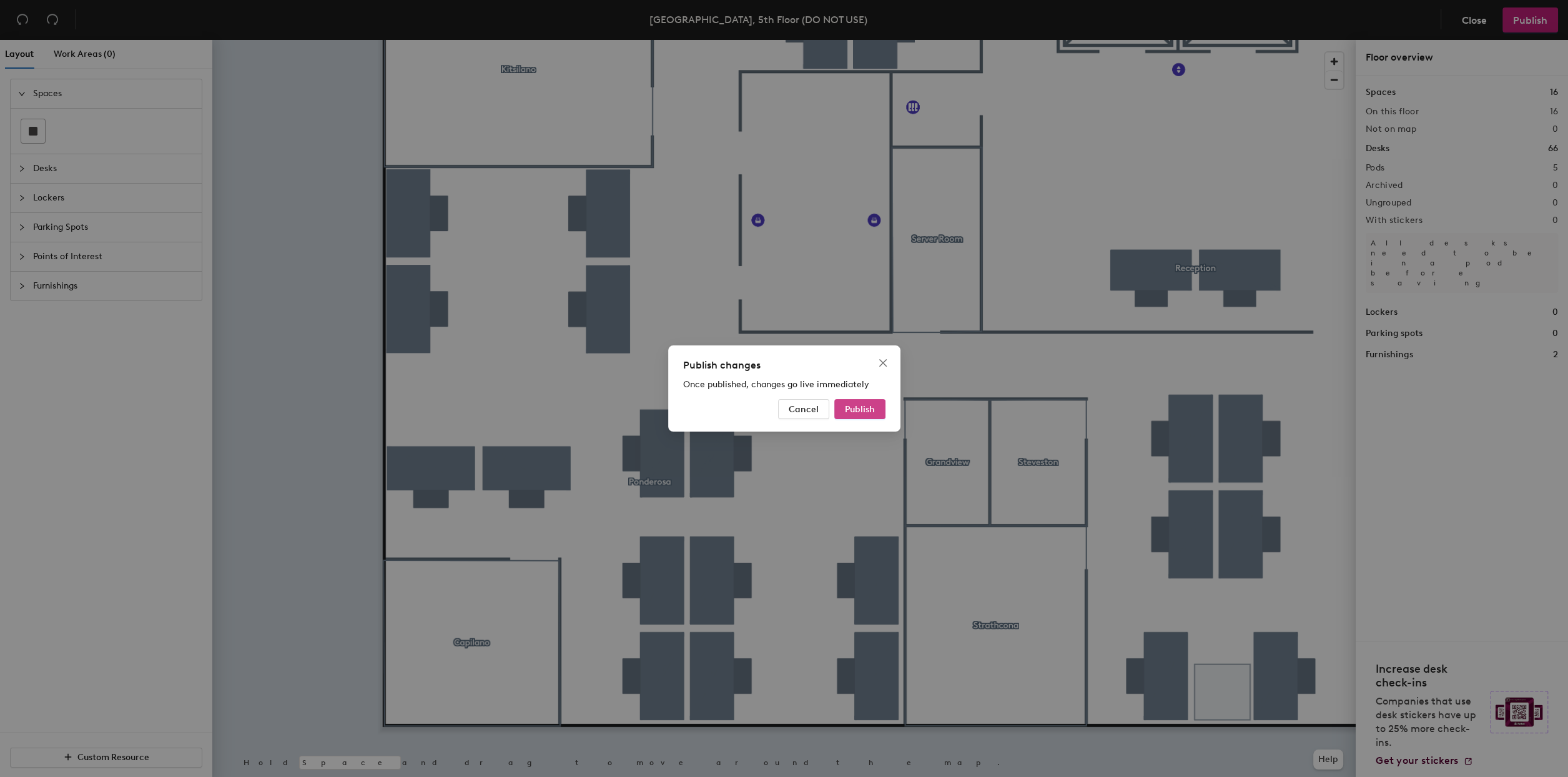
click at [860, 412] on span "Publish" at bounding box center [860, 409] width 30 height 10
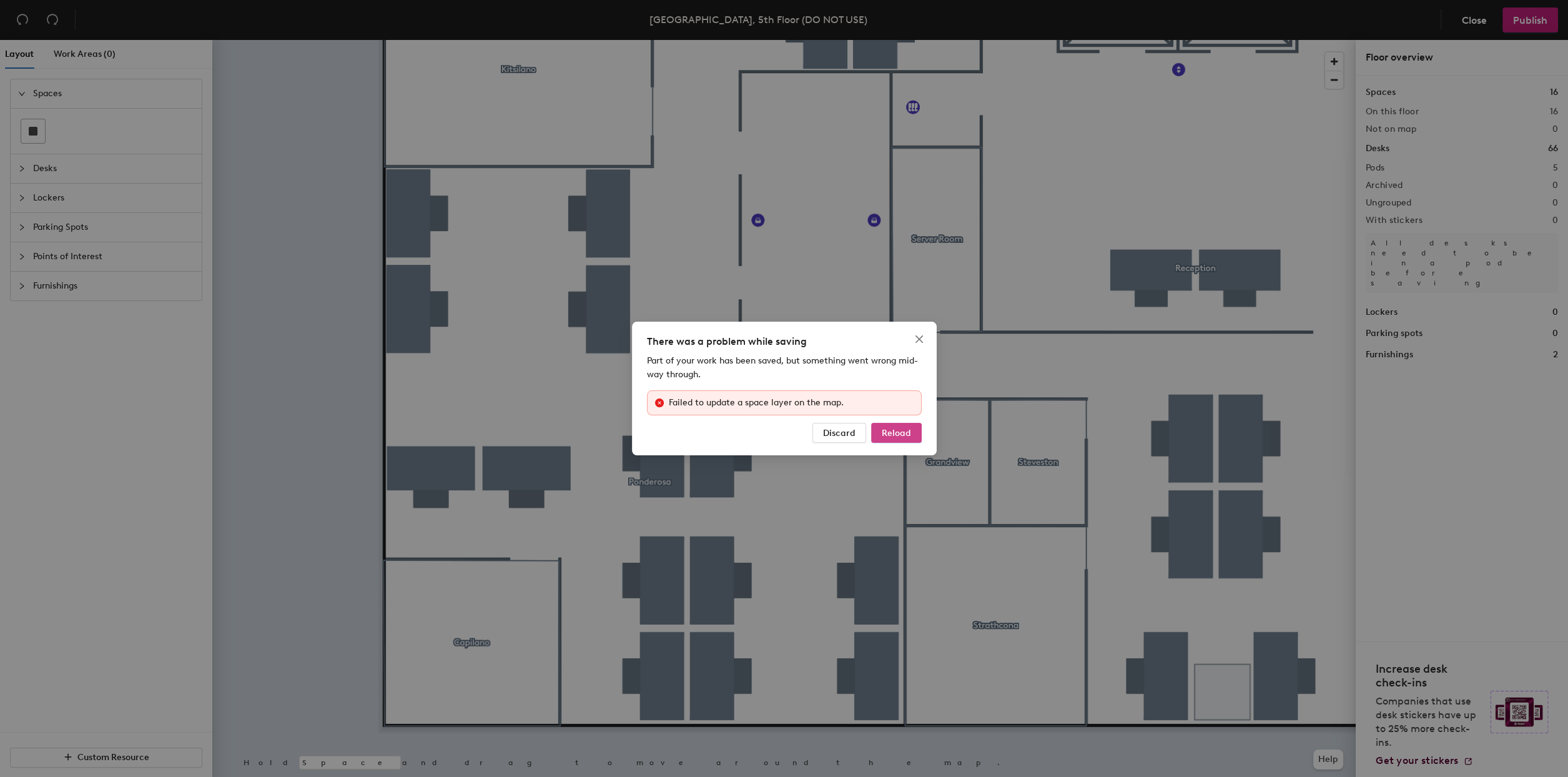
click at [901, 424] on button "Reload" at bounding box center [897, 432] width 51 height 20
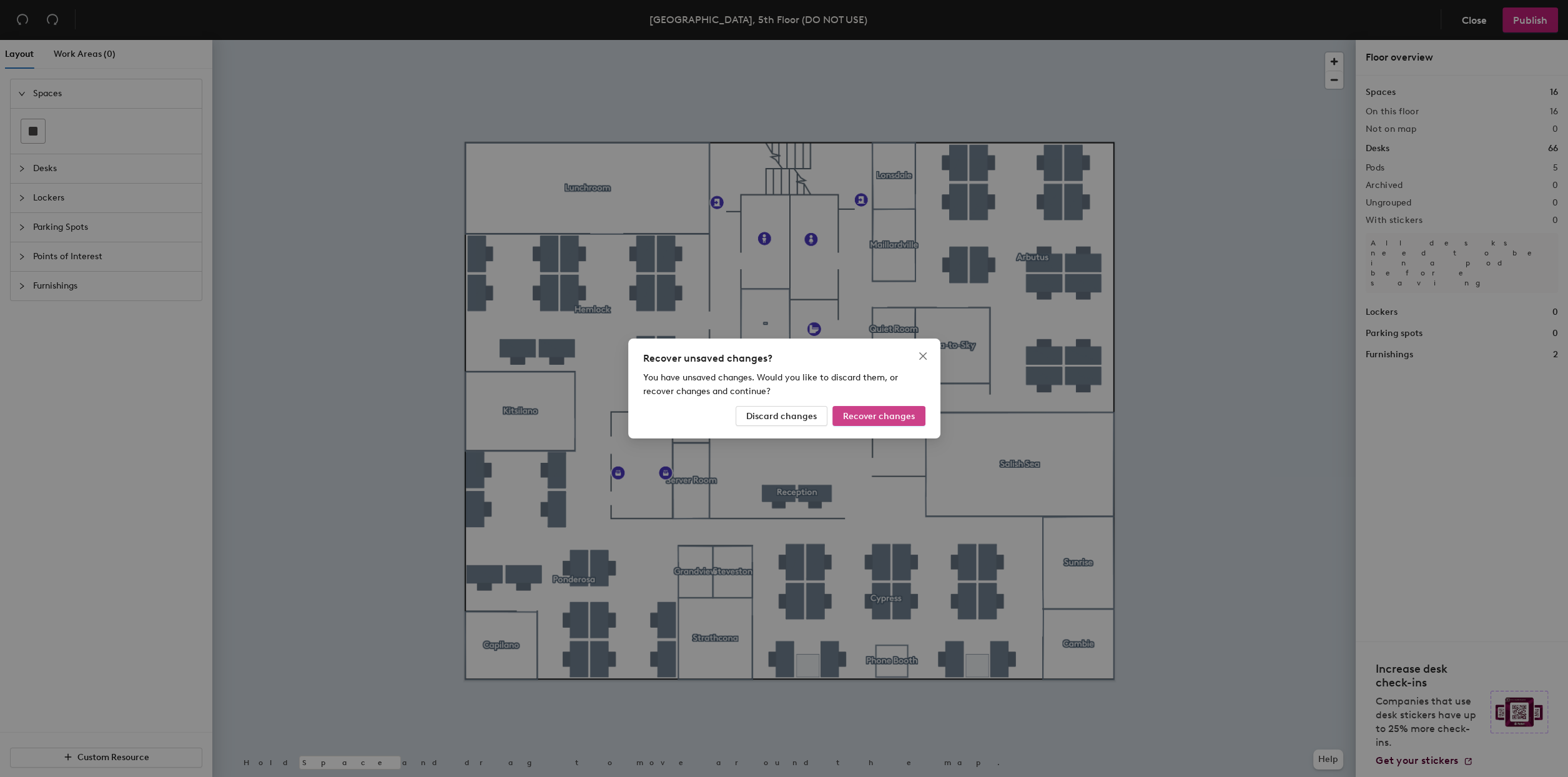
click at [870, 414] on span "Recover changes" at bounding box center [879, 416] width 72 height 10
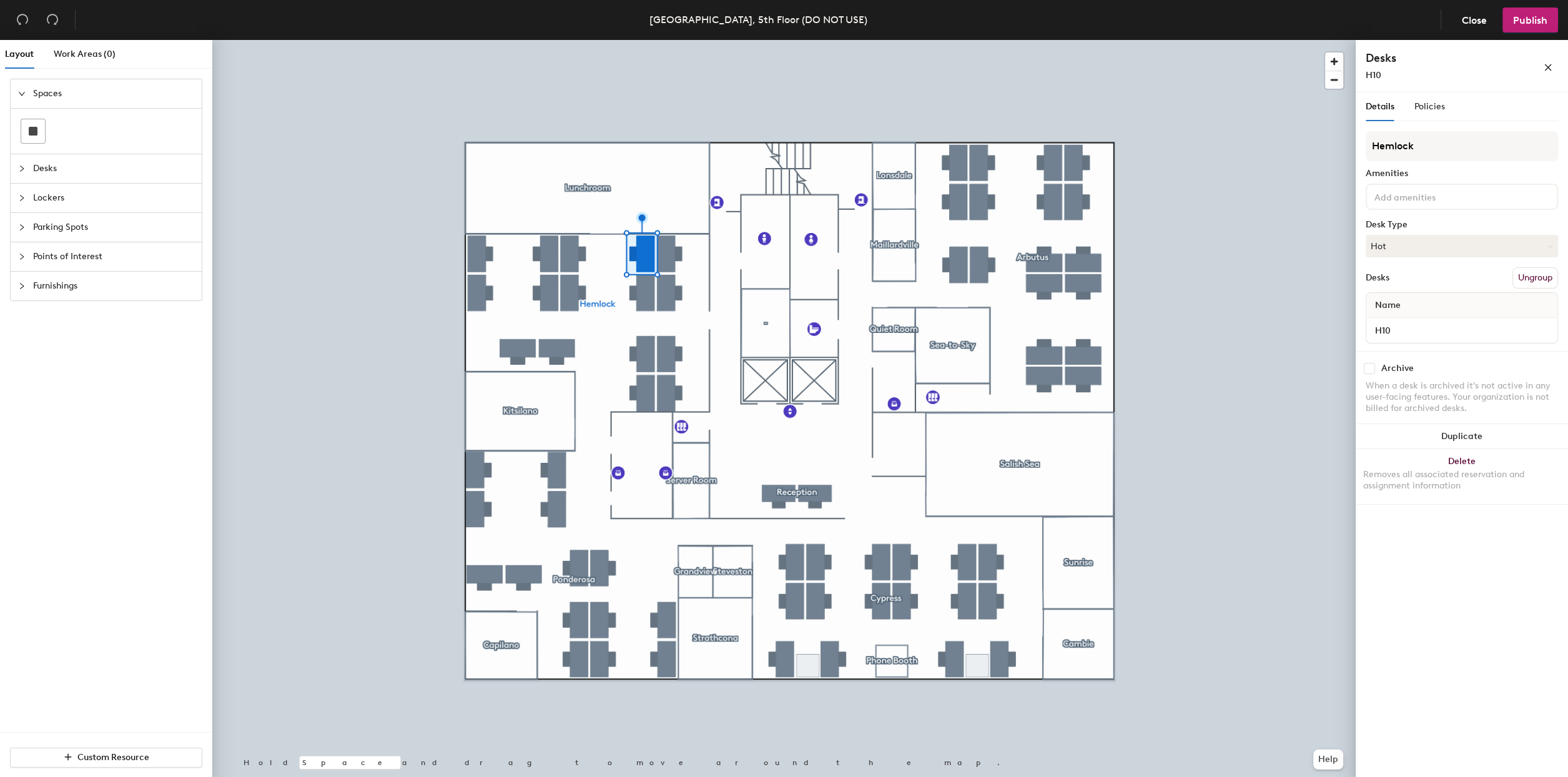
click at [959, 40] on div at bounding box center [784, 40] width 1143 height 0
click at [1527, 15] on span "Publish" at bounding box center [1530, 20] width 34 height 12
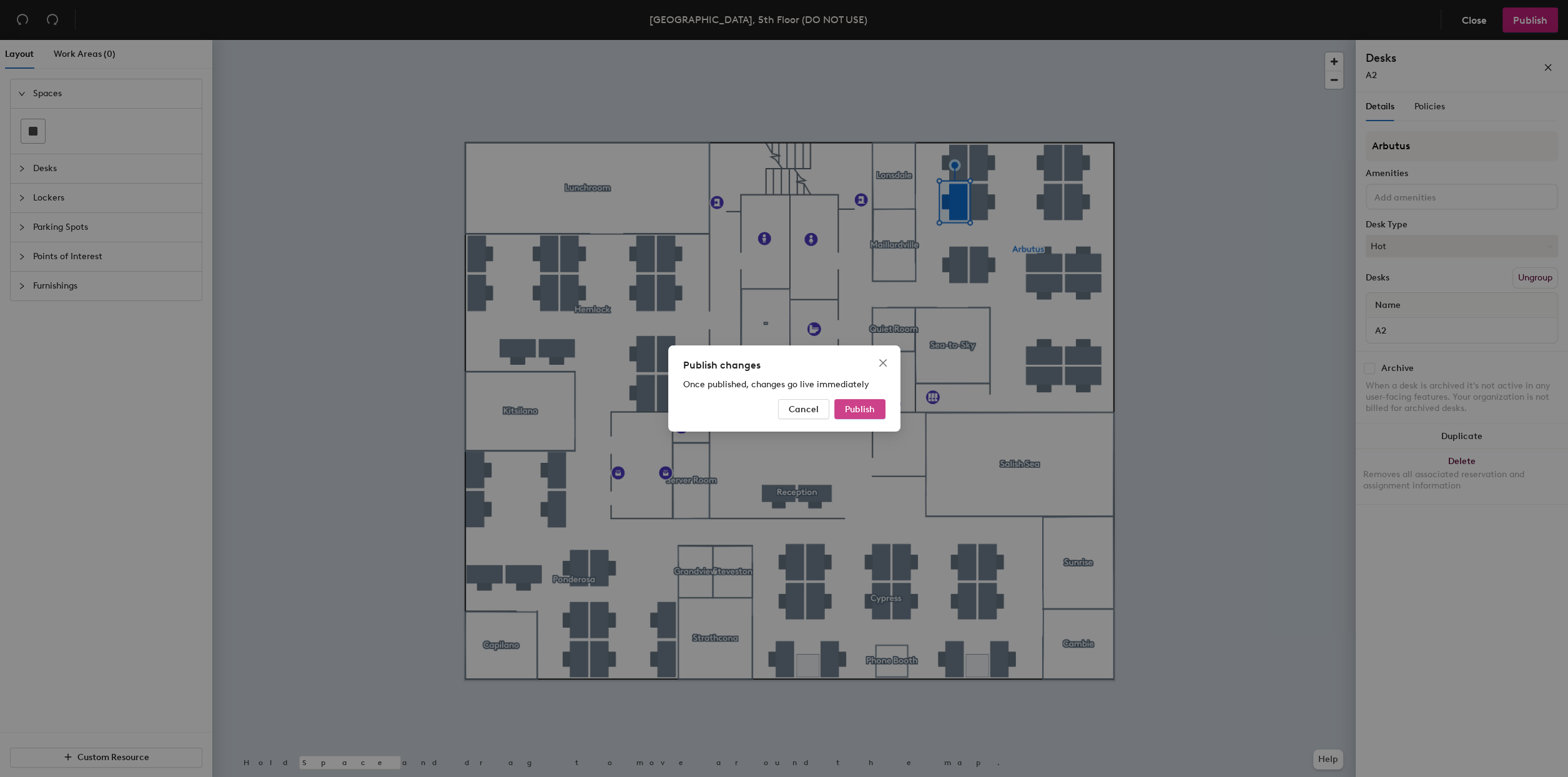
click at [869, 406] on span "Publish" at bounding box center [860, 409] width 30 height 10
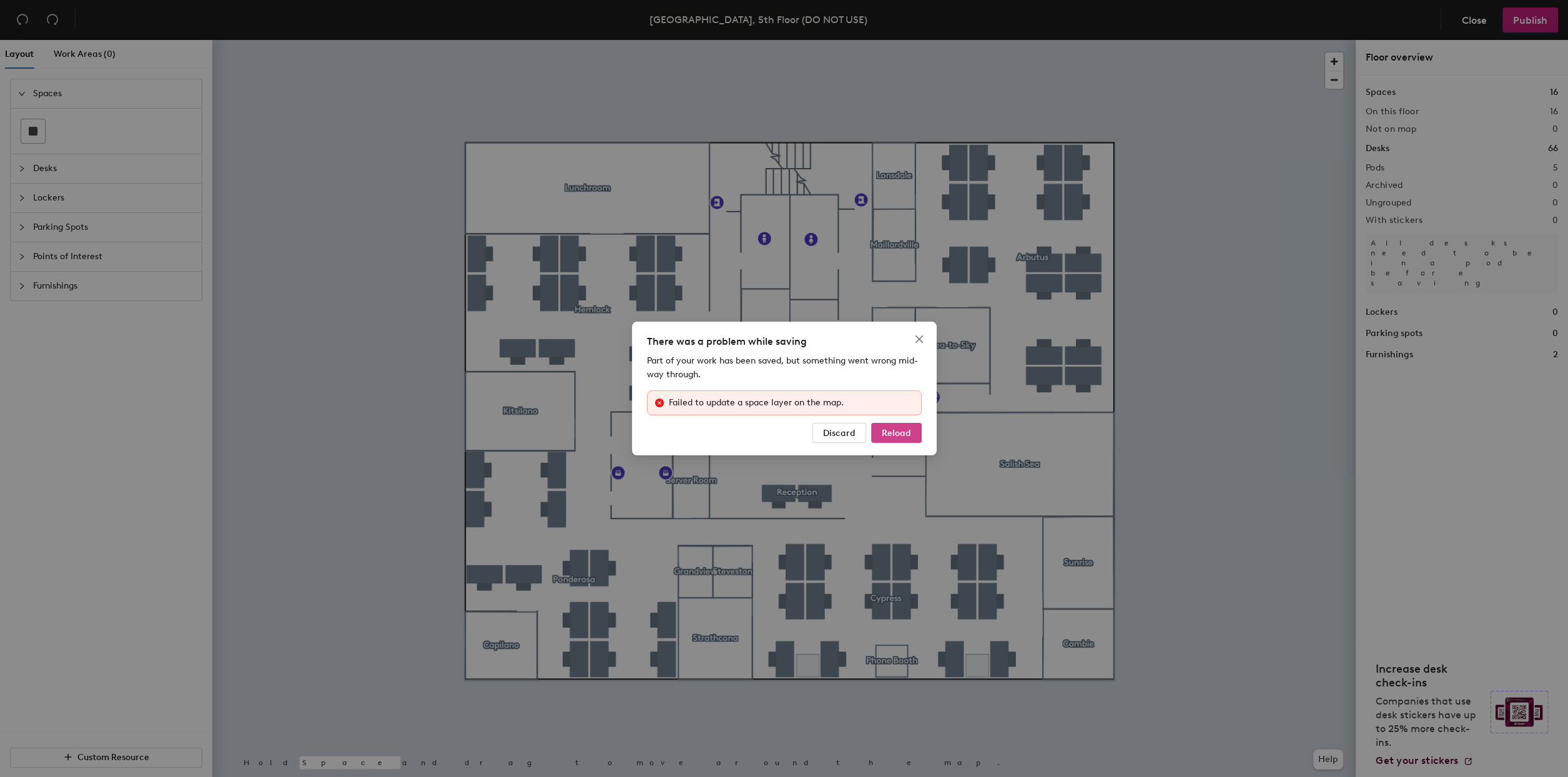
click at [894, 431] on span "Reload" at bounding box center [897, 433] width 29 height 10
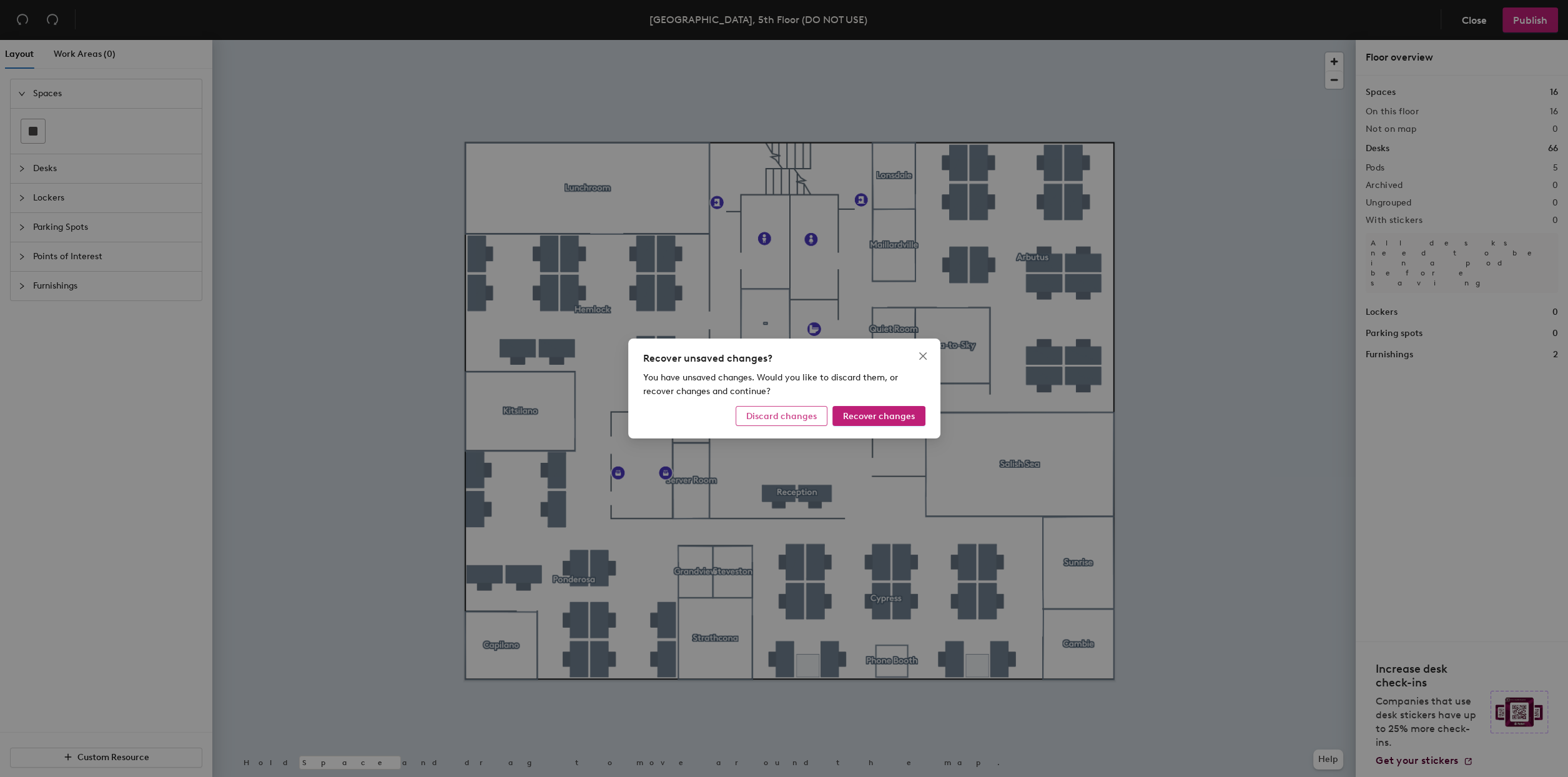
click at [770, 411] on span "Discard changes" at bounding box center [782, 416] width 71 height 10
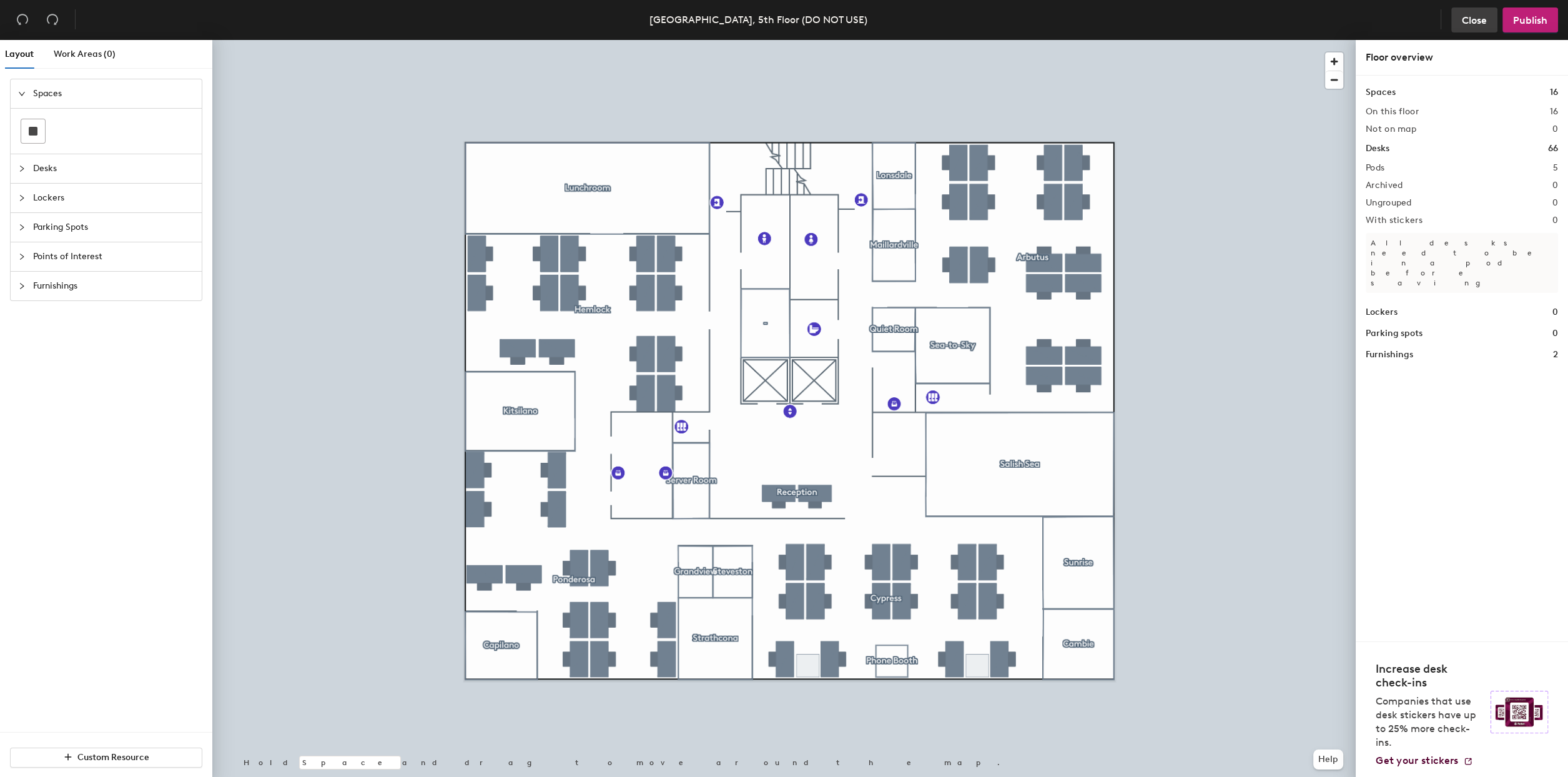
click at [1471, 22] on span "Close" at bounding box center [1475, 20] width 25 height 12
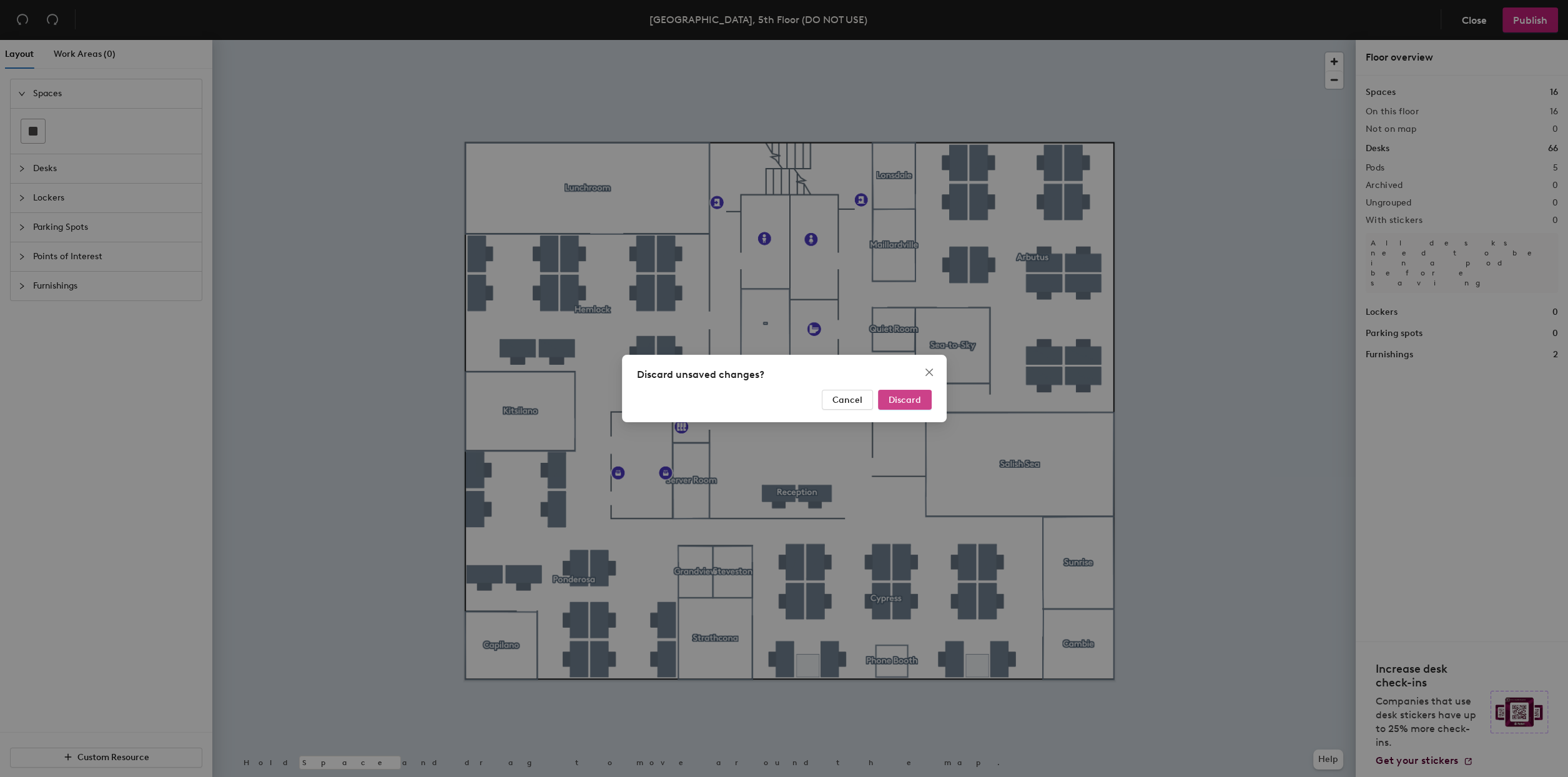
click at [914, 399] on span "Discard" at bounding box center [905, 400] width 33 height 10
